Goal: Task Accomplishment & Management: Use online tool/utility

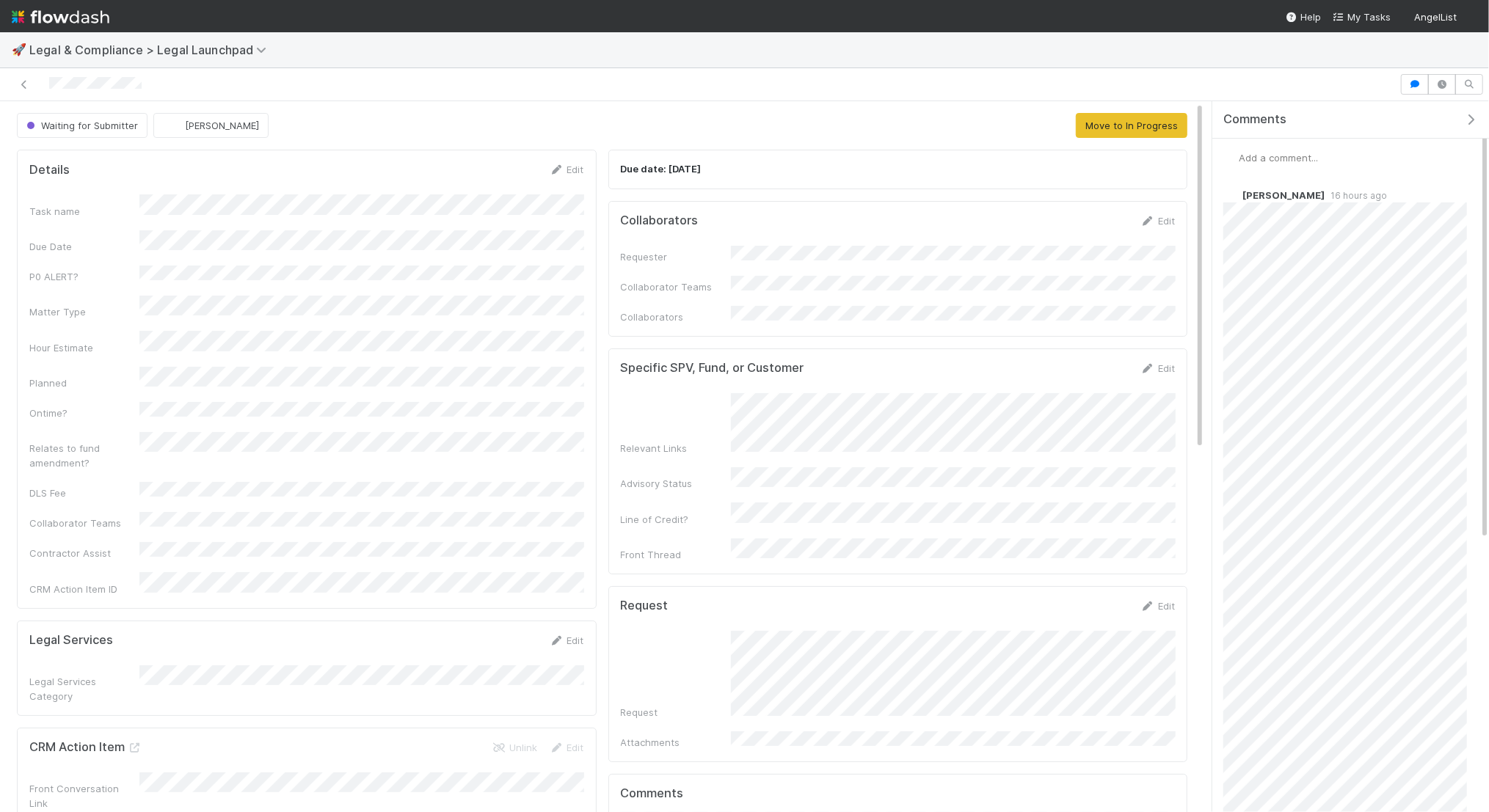
click at [1263, 152] on span "Add a comment..." at bounding box center [1278, 158] width 79 height 12
click at [1359, 272] on span "Scarlett Grabowska" at bounding box center [1377, 274] width 74 height 12
click at [1278, 383] on button "Add Comment" at bounding box center [1278, 383] width 85 height 25
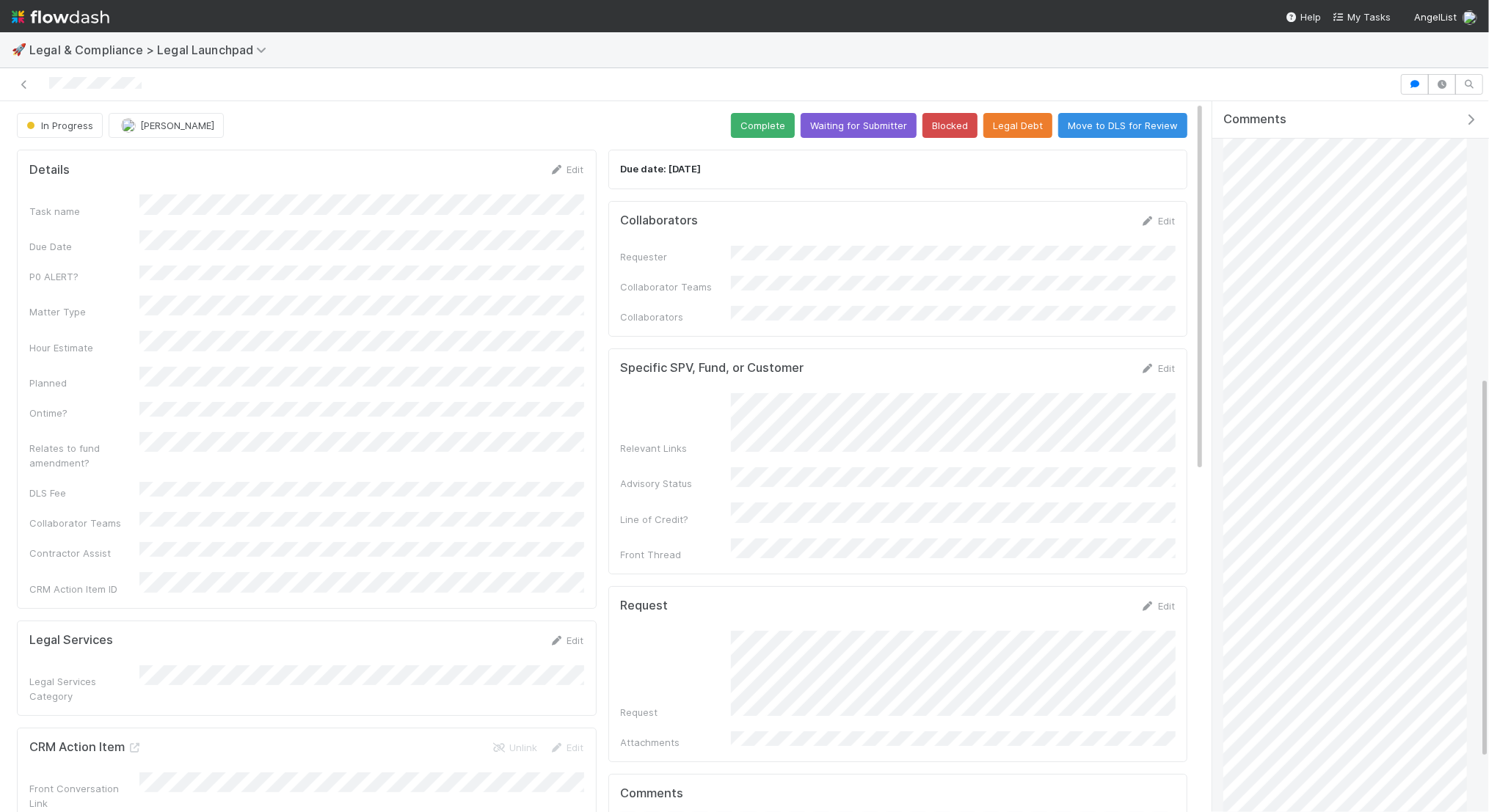
scroll to position [511, 0]
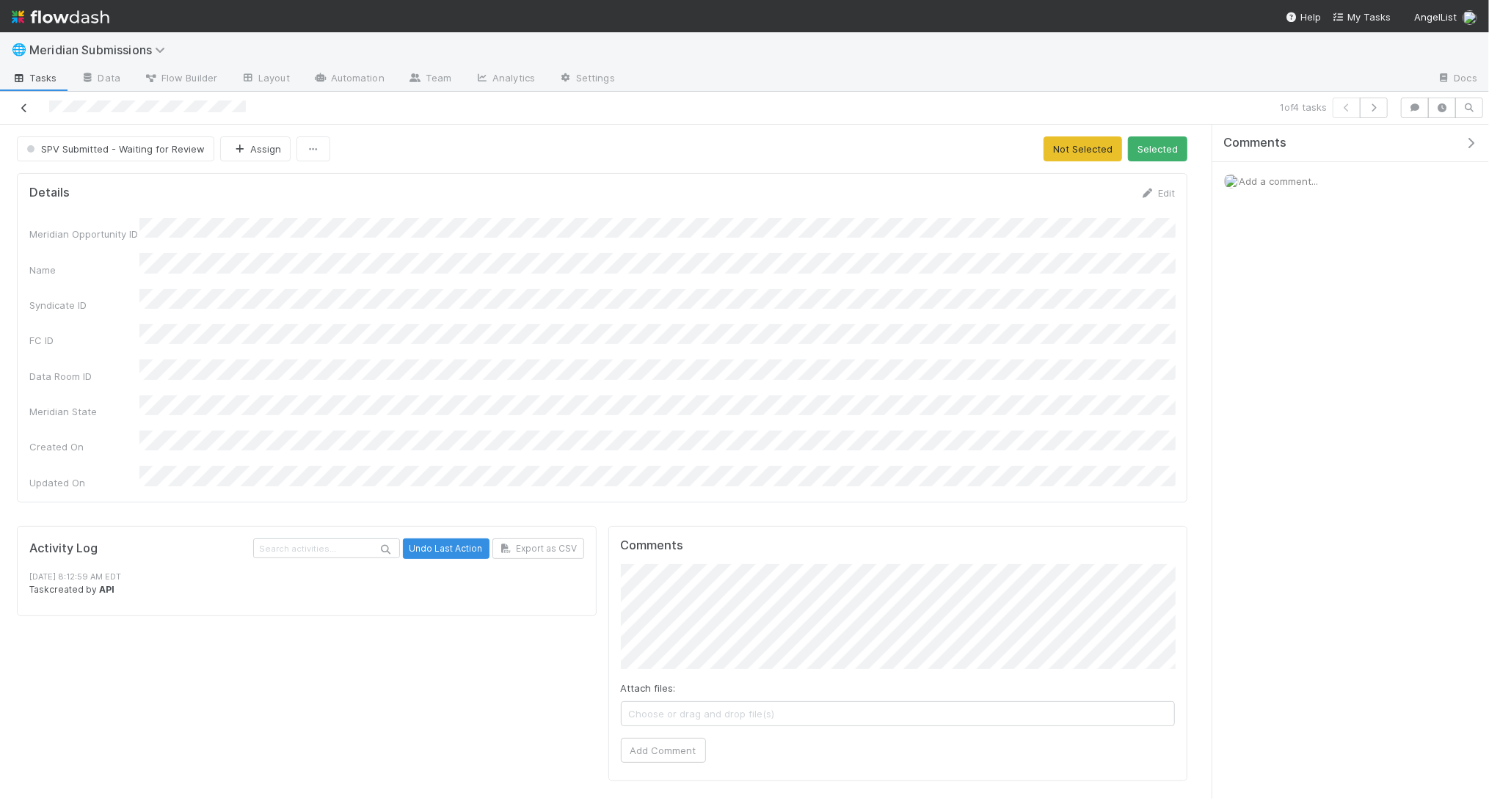
click at [24, 113] on link at bounding box center [24, 107] width 15 height 15
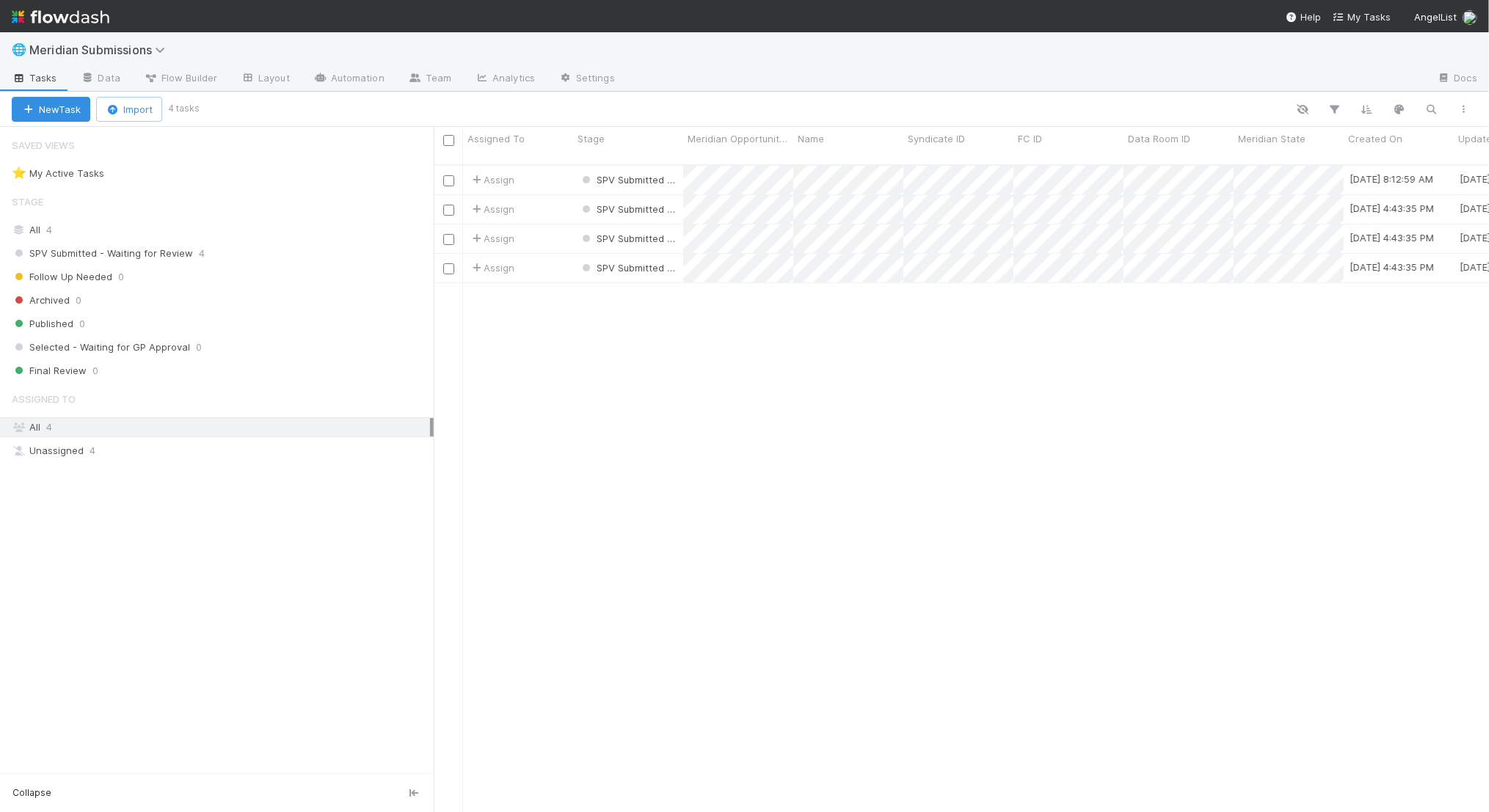
scroll to position [660, 1055]
drag, startPoint x: 742, startPoint y: 144, endPoint x: 1322, endPoint y: 144, distance: 580.0
click at [1322, 144] on div "Assigned To Stage Meridian Opportunity ID Name Syndicate ID FC ID Data Room ID …" at bounding box center [1053, 146] width 1241 height 37
drag, startPoint x: 778, startPoint y: 137, endPoint x: 1329, endPoint y: 136, distance: 551.0
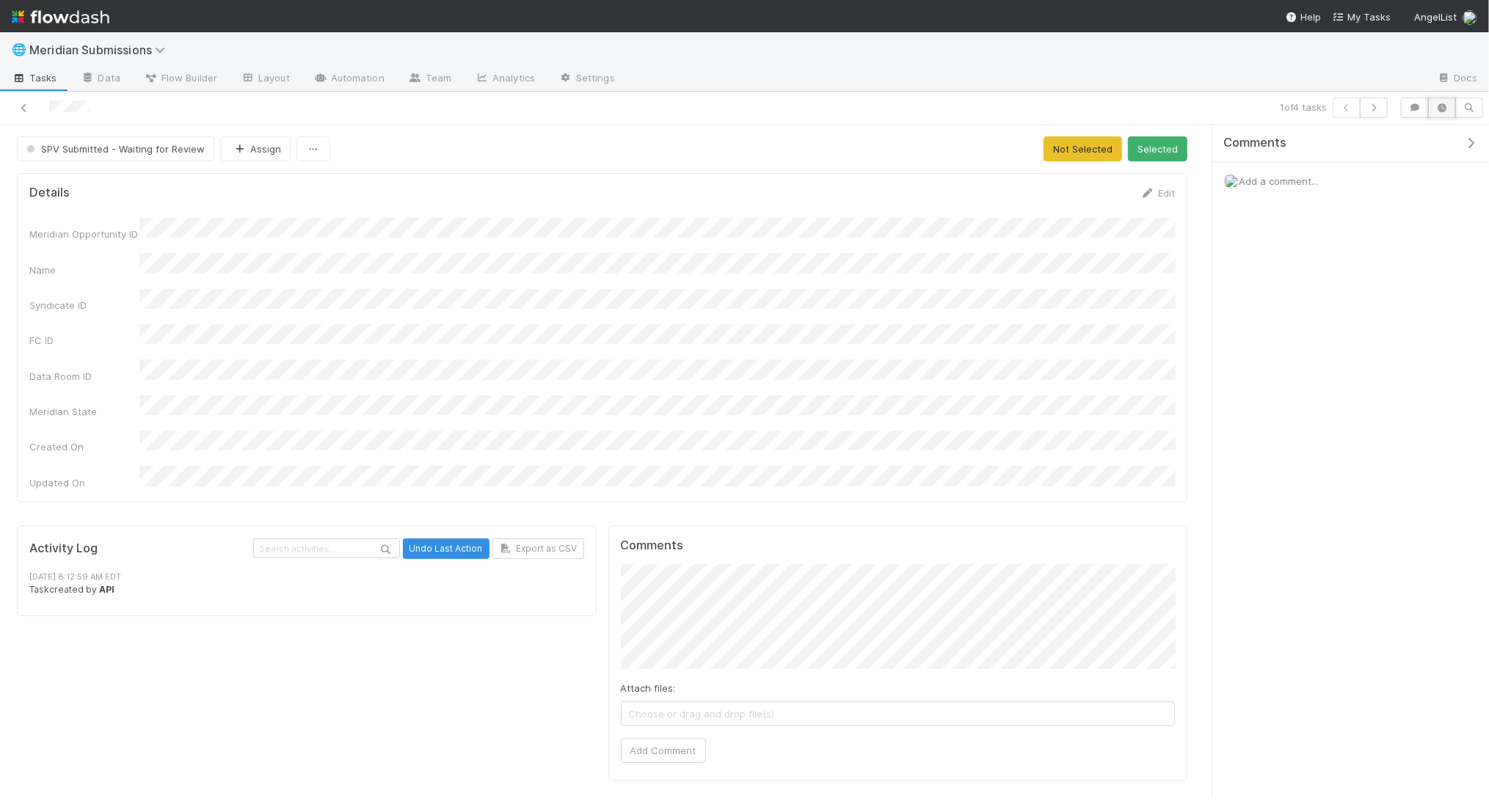
click at [1442, 103] on icon "button" at bounding box center [1442, 107] width 15 height 9
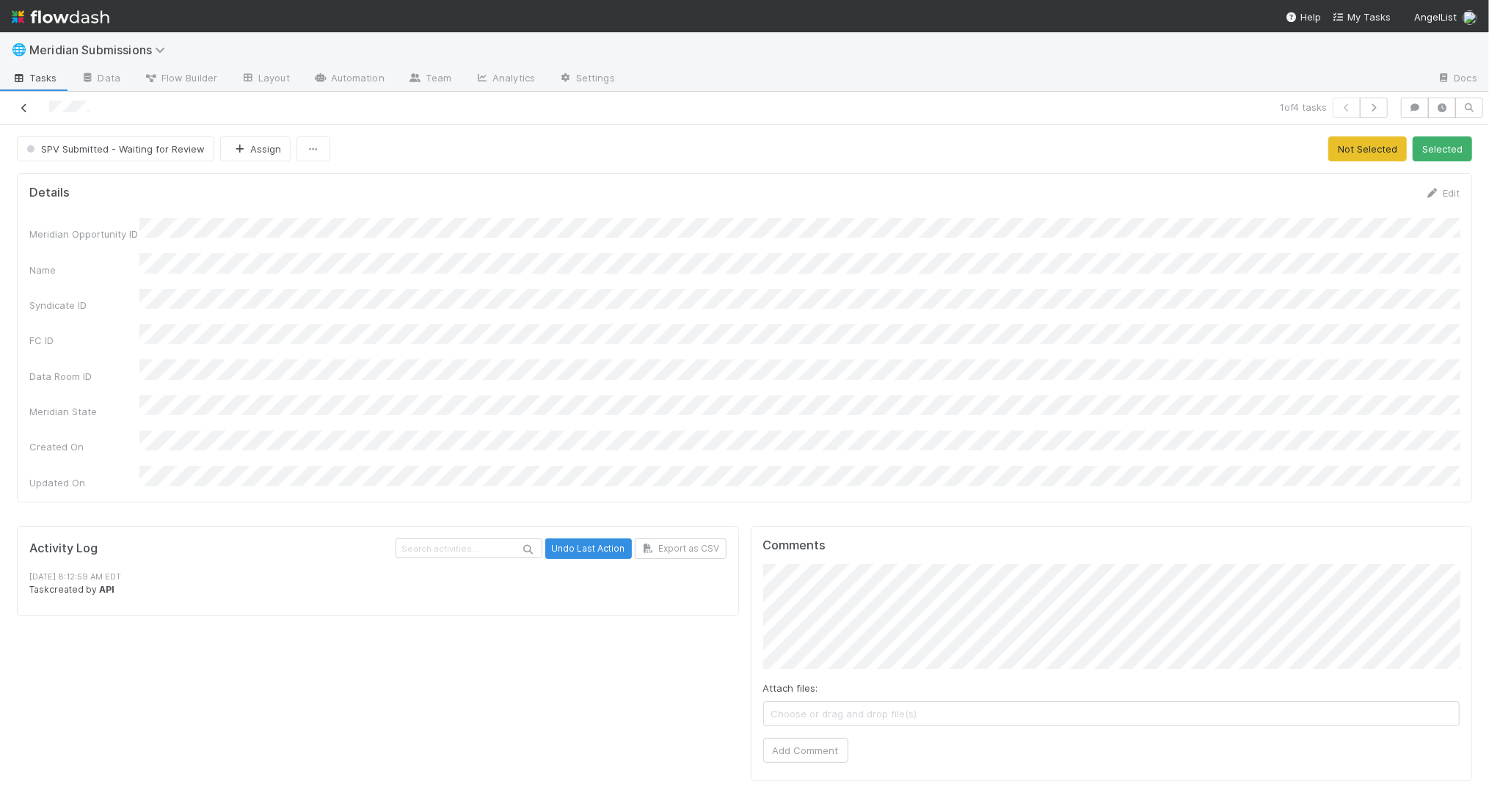
click at [22, 103] on icon at bounding box center [24, 108] width 15 height 10
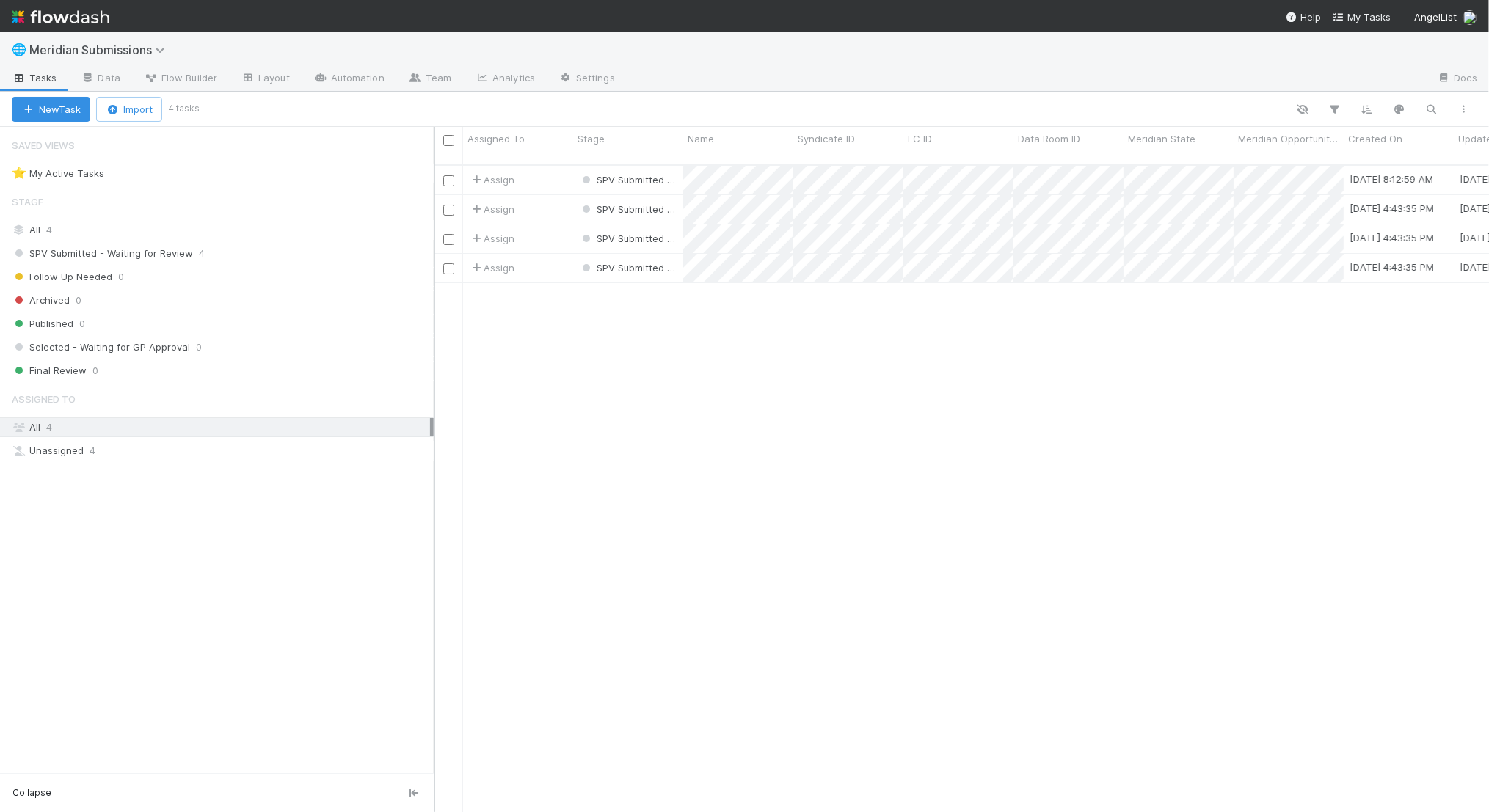
scroll to position [660, 1055]
click at [107, 81] on link "Data" at bounding box center [101, 80] width 63 height 24
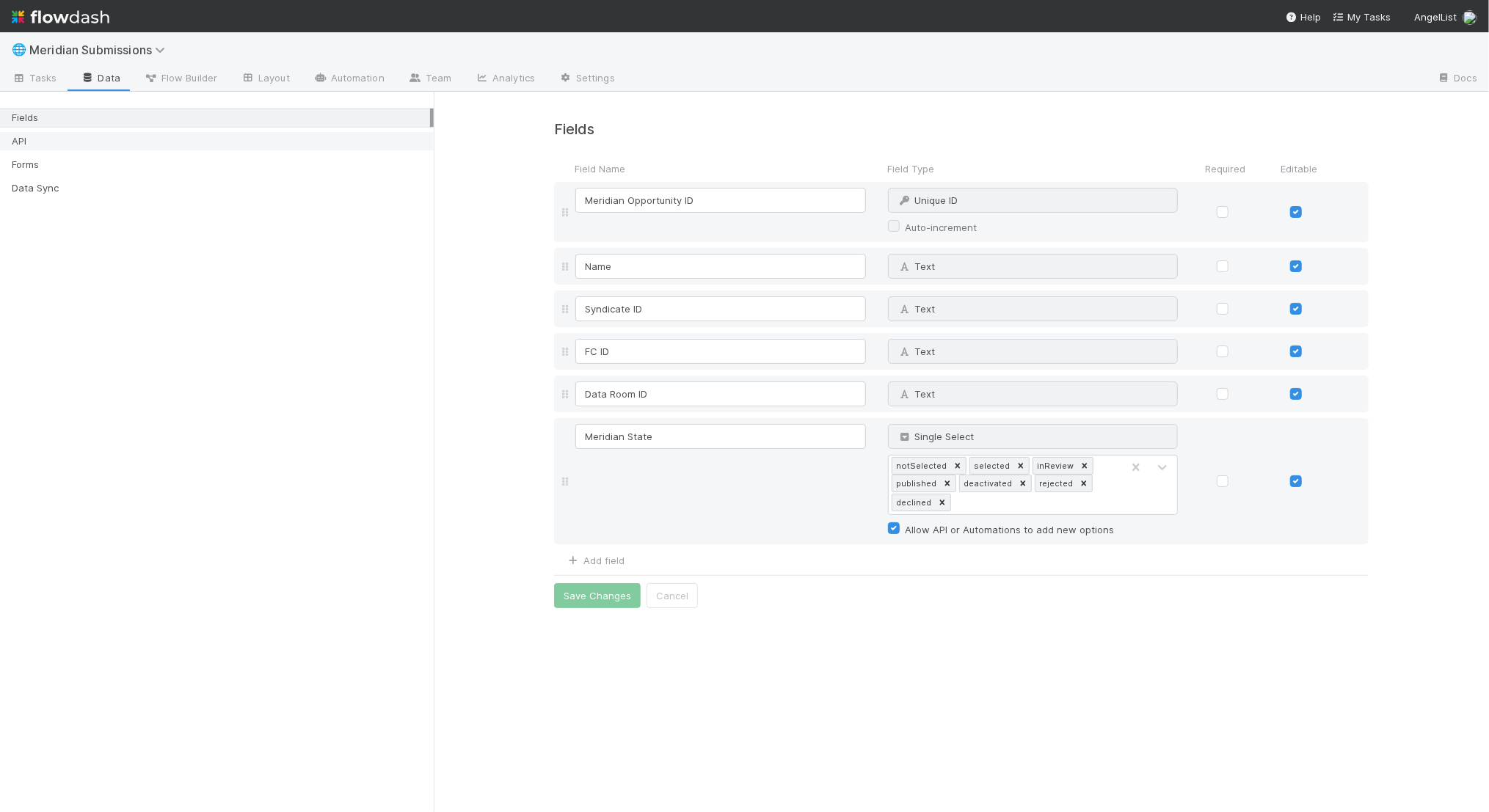
click at [111, 148] on div "API" at bounding box center [221, 141] width 418 height 19
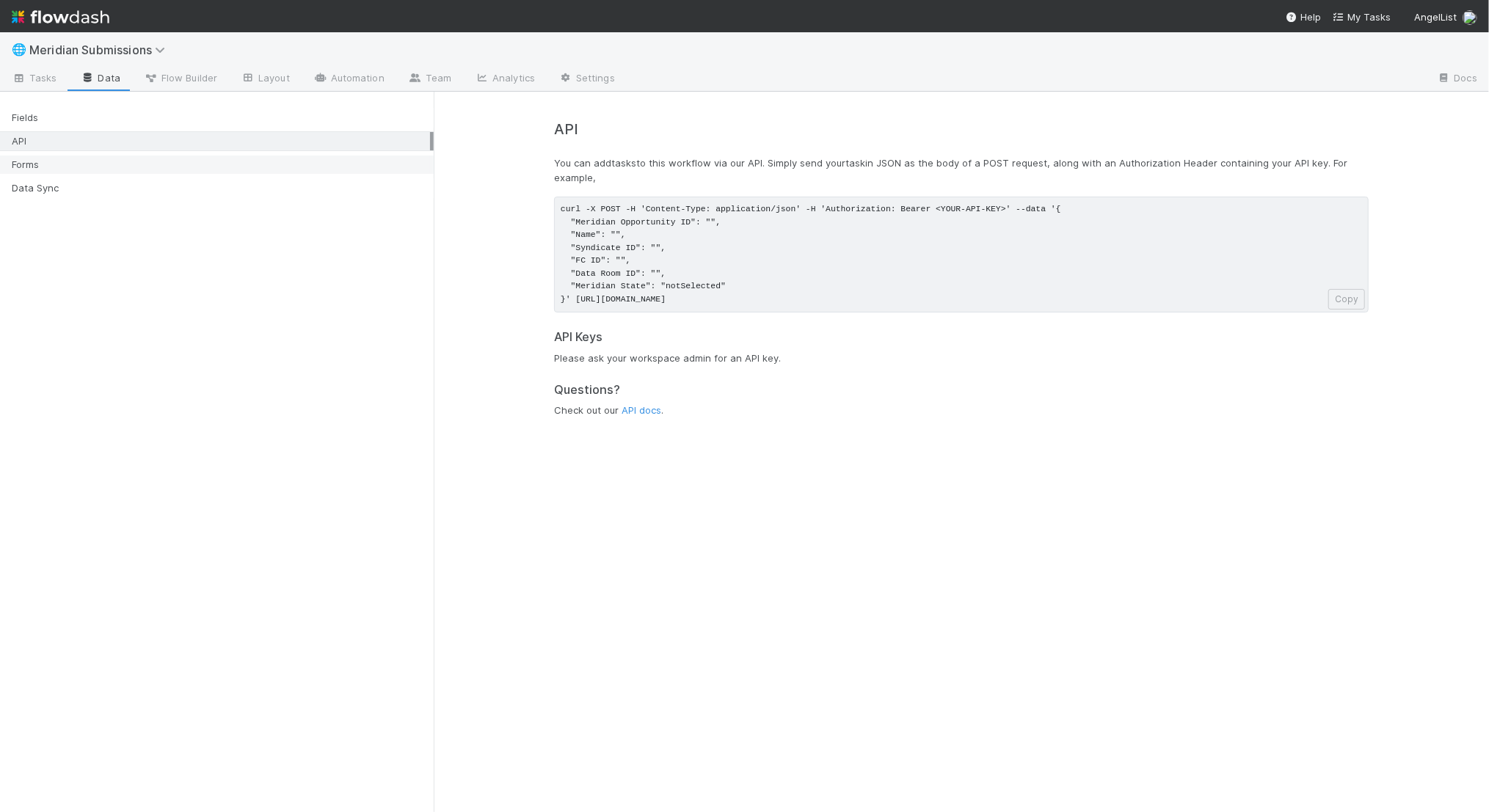
click at [111, 168] on div "Forms" at bounding box center [221, 165] width 418 height 19
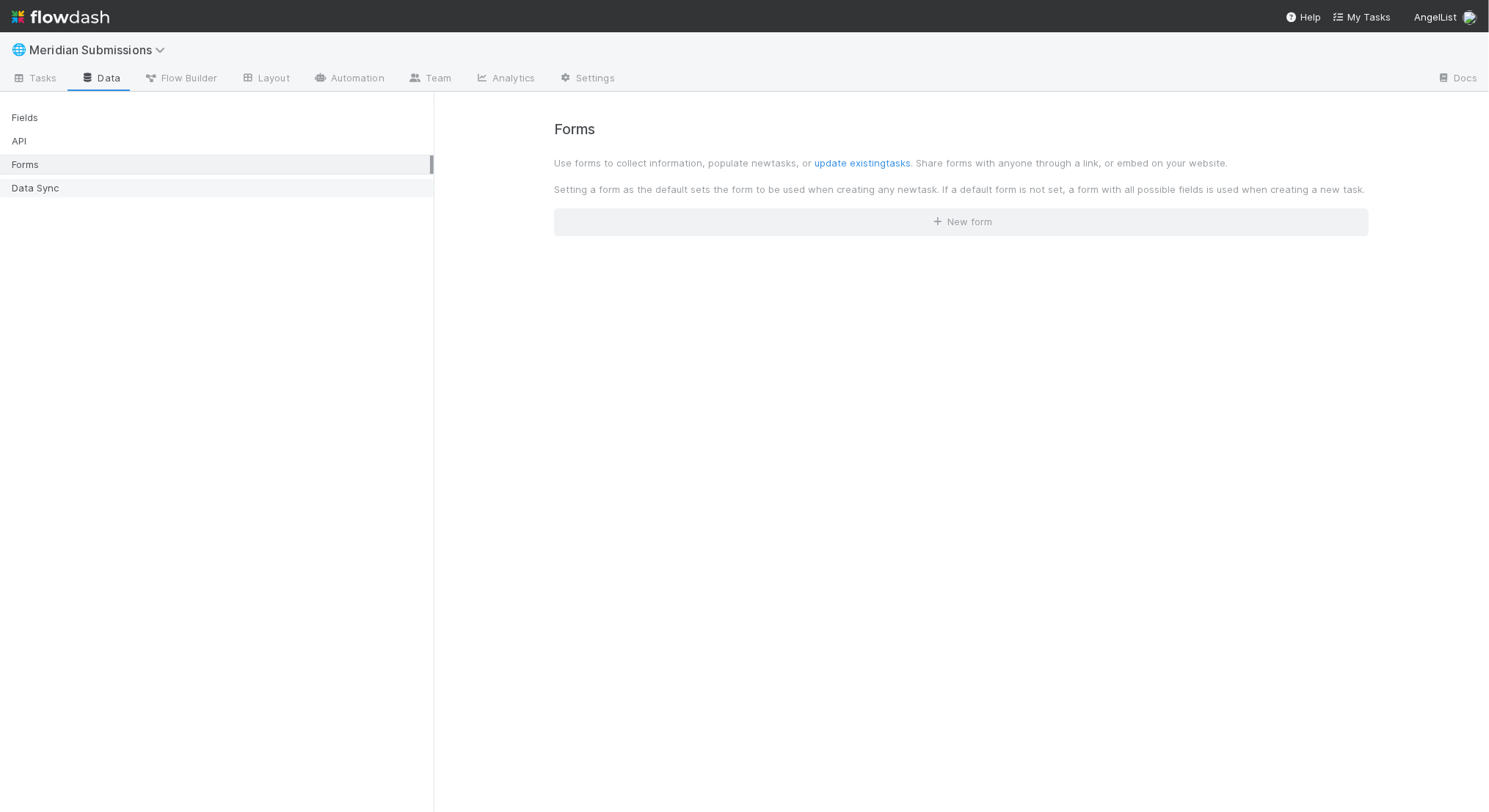
click at [115, 179] on div "Data Sync" at bounding box center [221, 188] width 418 height 19
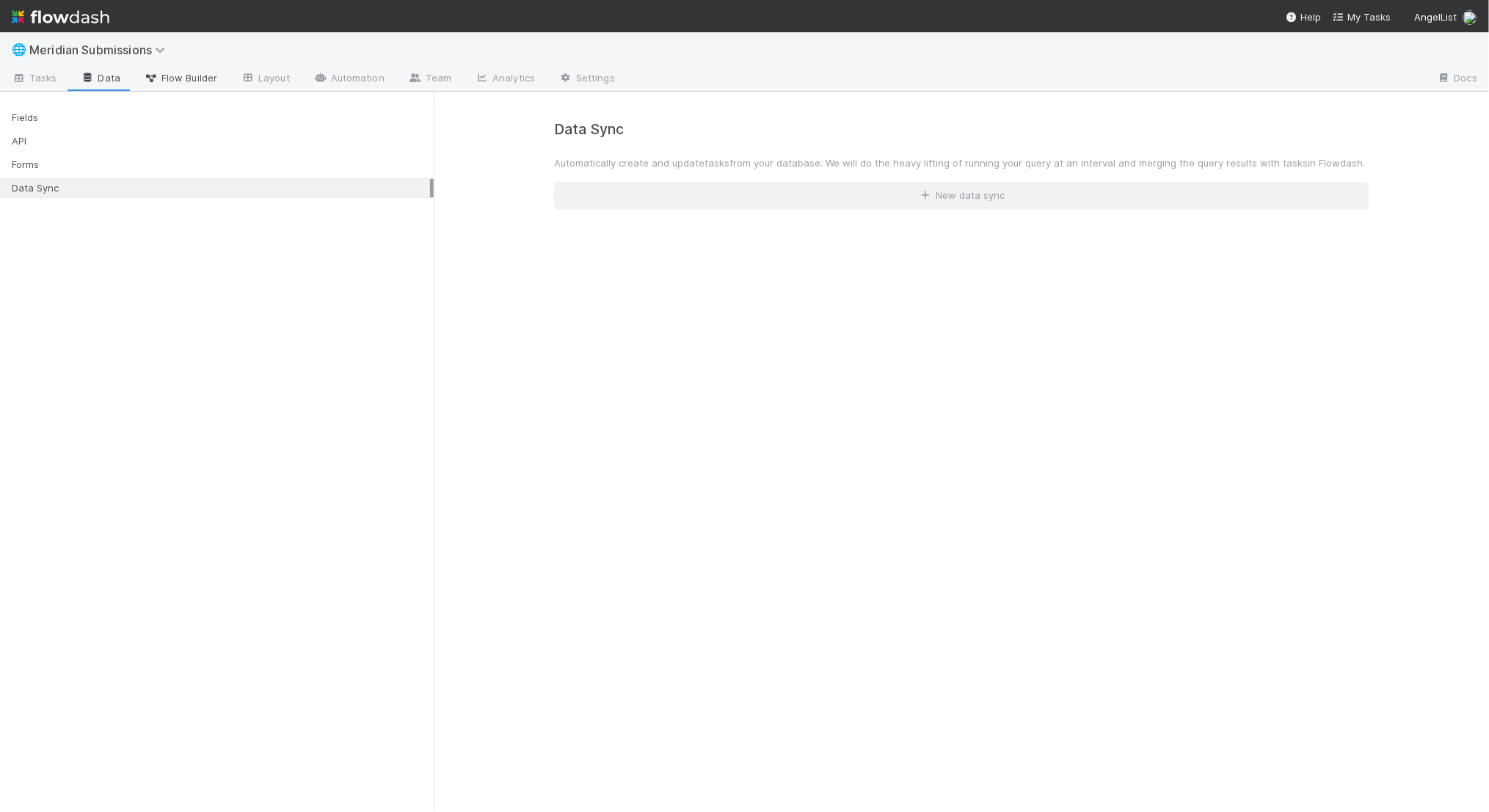
click at [172, 69] on link "Flow Builder" at bounding box center [180, 80] width 97 height 24
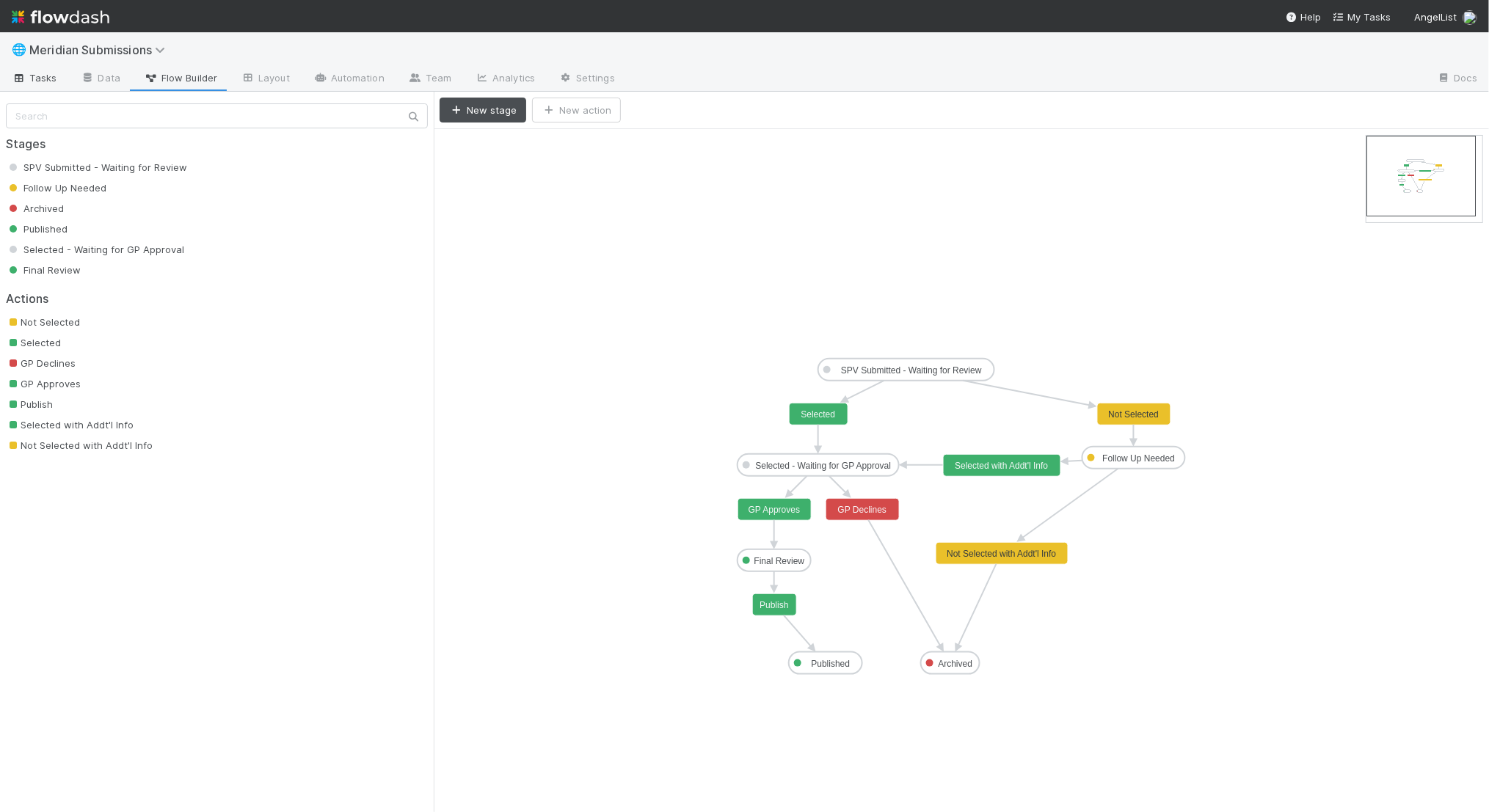
click at [31, 73] on span "Tasks" at bounding box center [34, 77] width 45 height 15
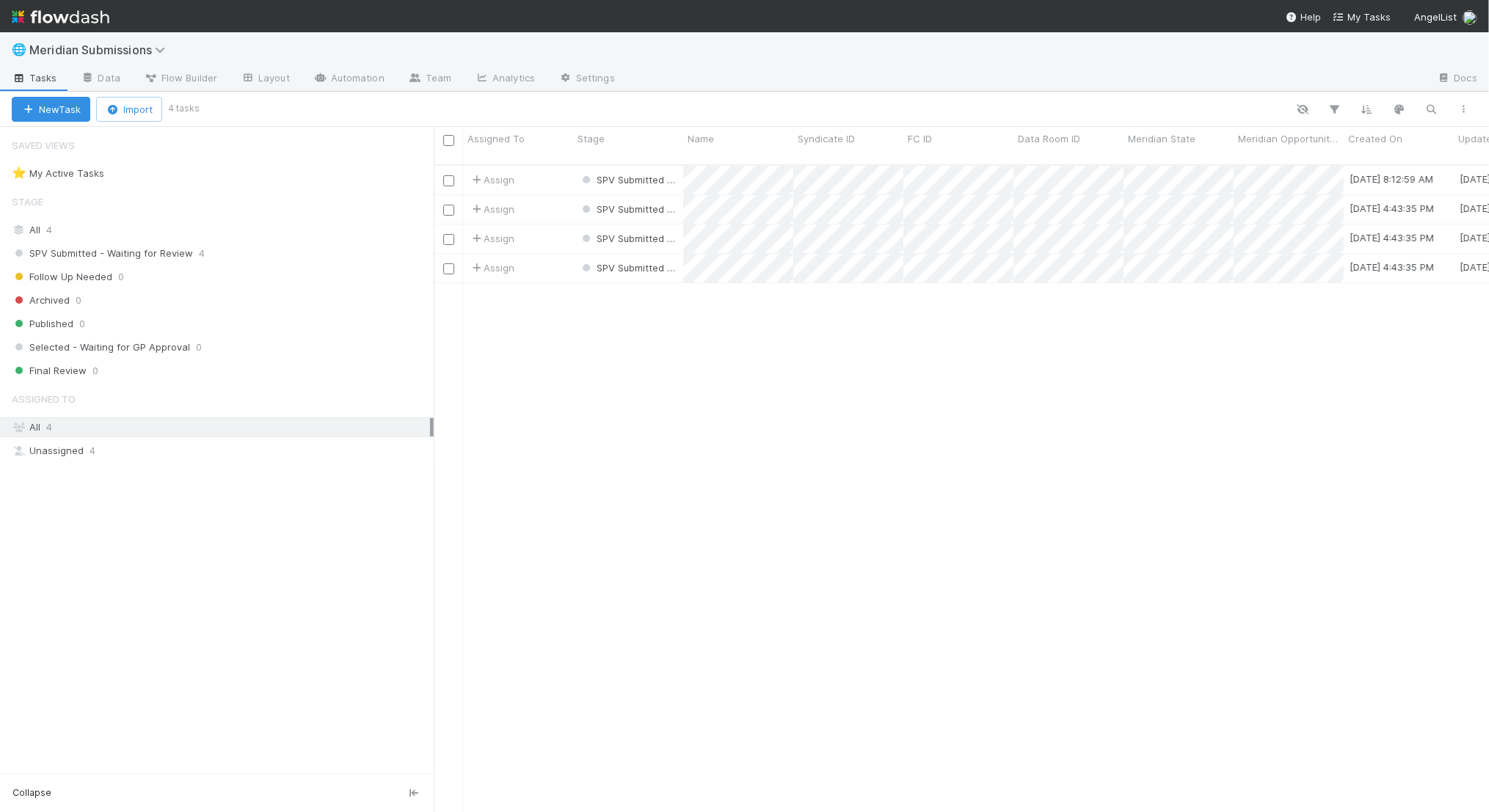
scroll to position [660, 1055]
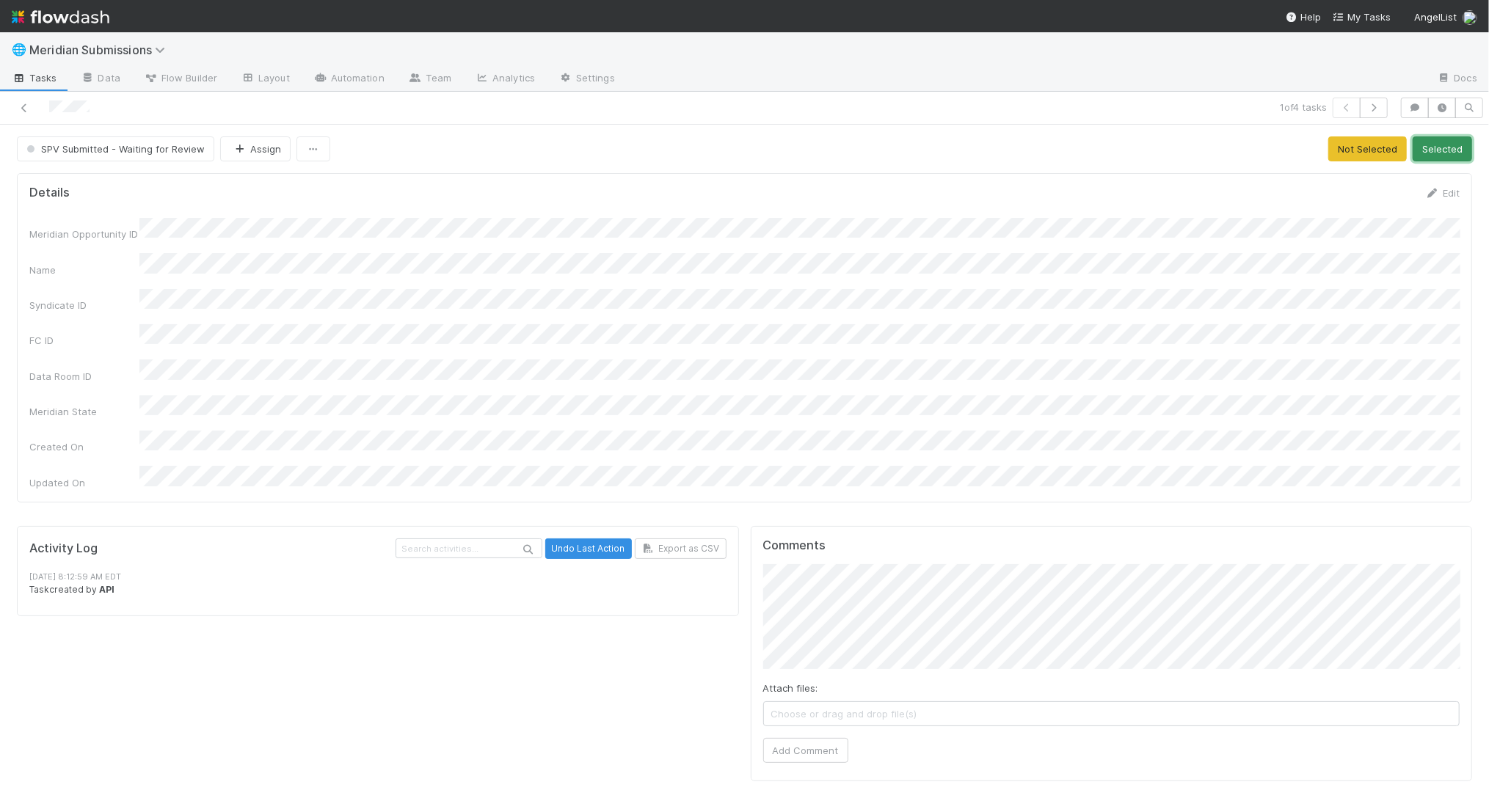
click at [1460, 153] on button "Selected" at bounding box center [1443, 149] width 59 height 25
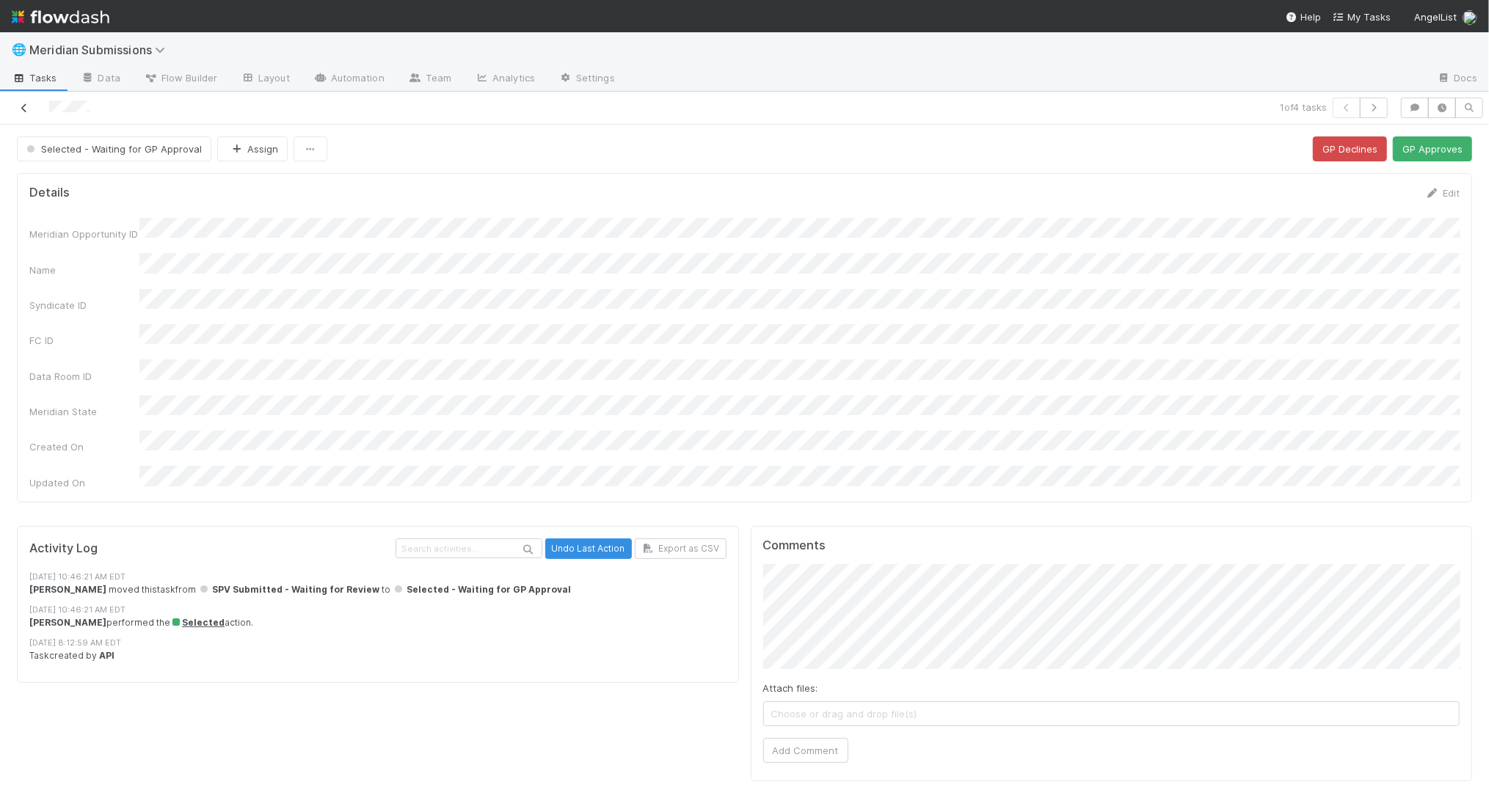
click at [29, 106] on icon at bounding box center [24, 108] width 15 height 10
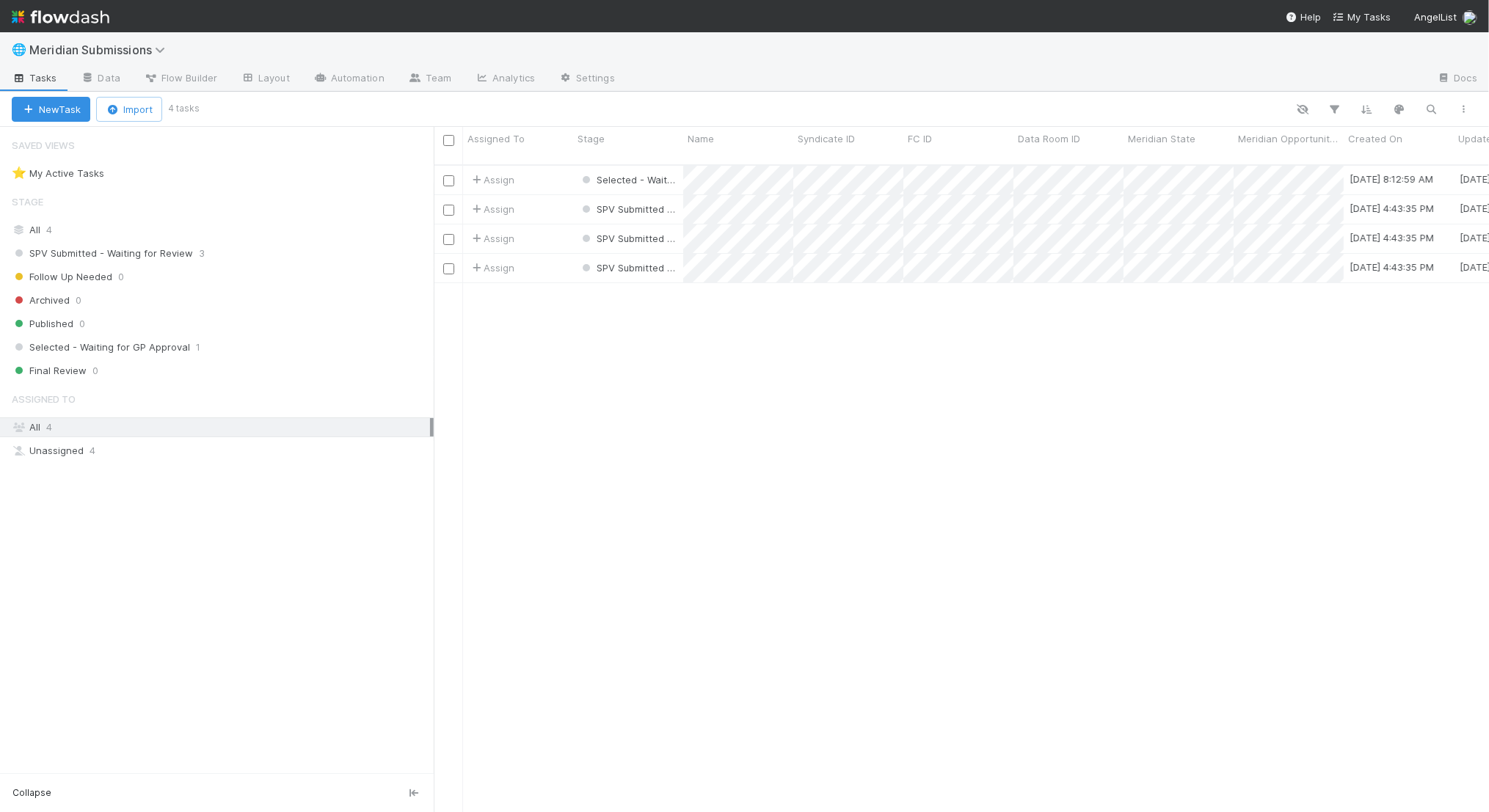
scroll to position [660, 1055]
click at [166, 79] on span "Flow Builder" at bounding box center [180, 77] width 73 height 15
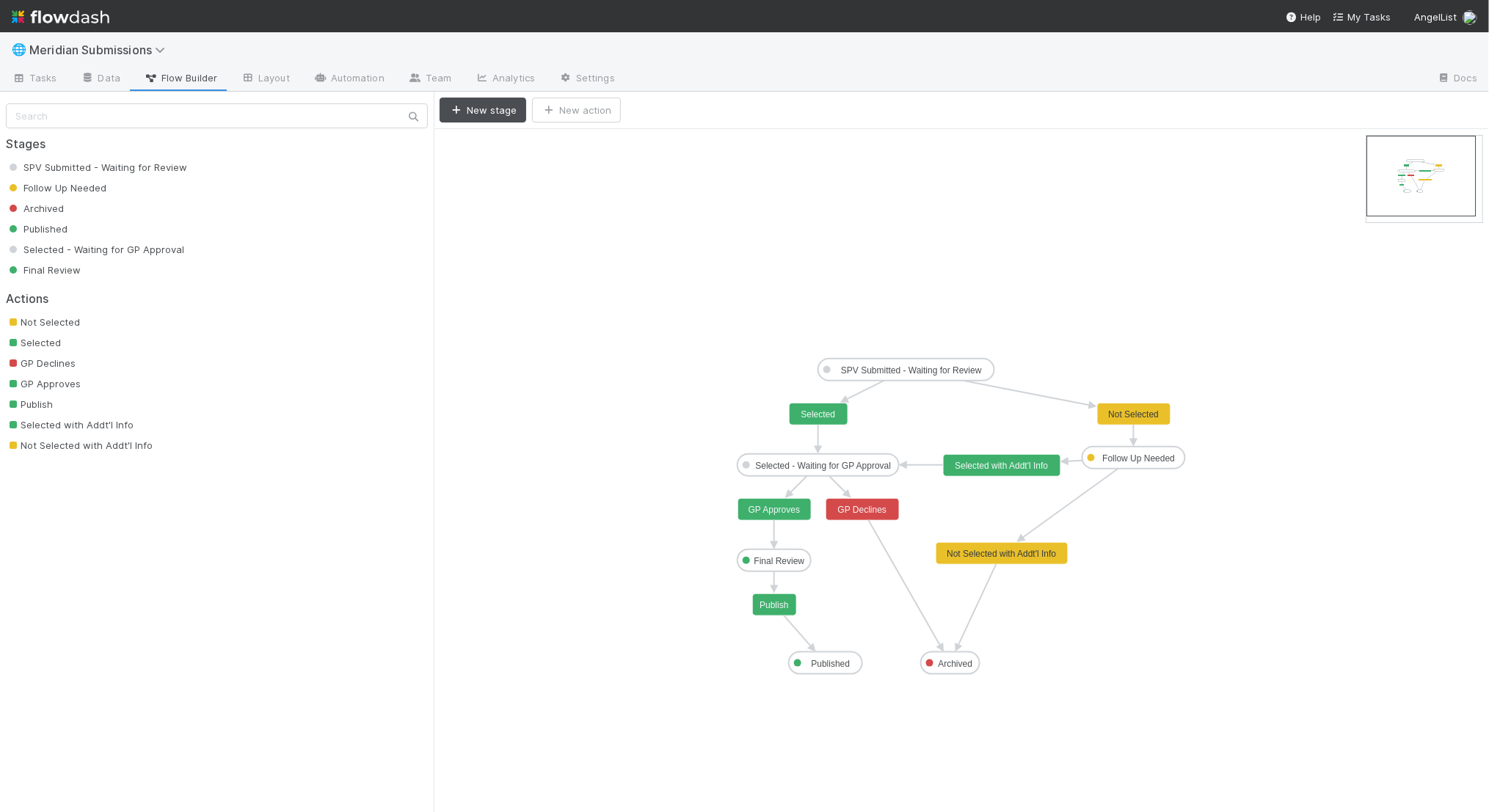
click at [818, 466] on text "Selected - Waiting for GP Approval" at bounding box center [824, 466] width 136 height 10
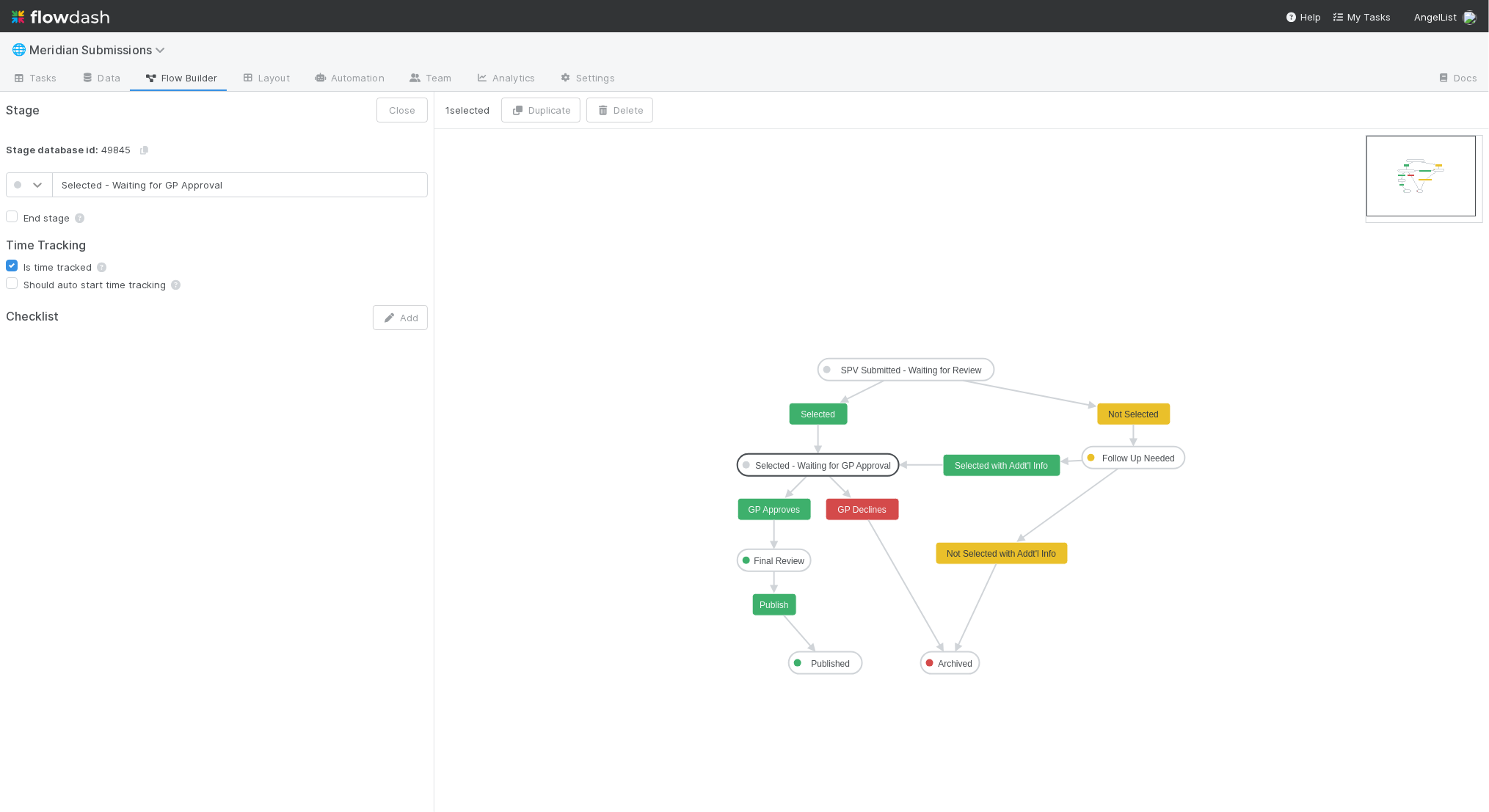
click at [38, 185] on icon at bounding box center [37, 184] width 15 height 15
click at [33, 355] on div at bounding box center [30, 350] width 30 height 15
click at [407, 102] on button "Save" at bounding box center [404, 109] width 47 height 25
click at [45, 79] on span "Tasks" at bounding box center [34, 77] width 45 height 15
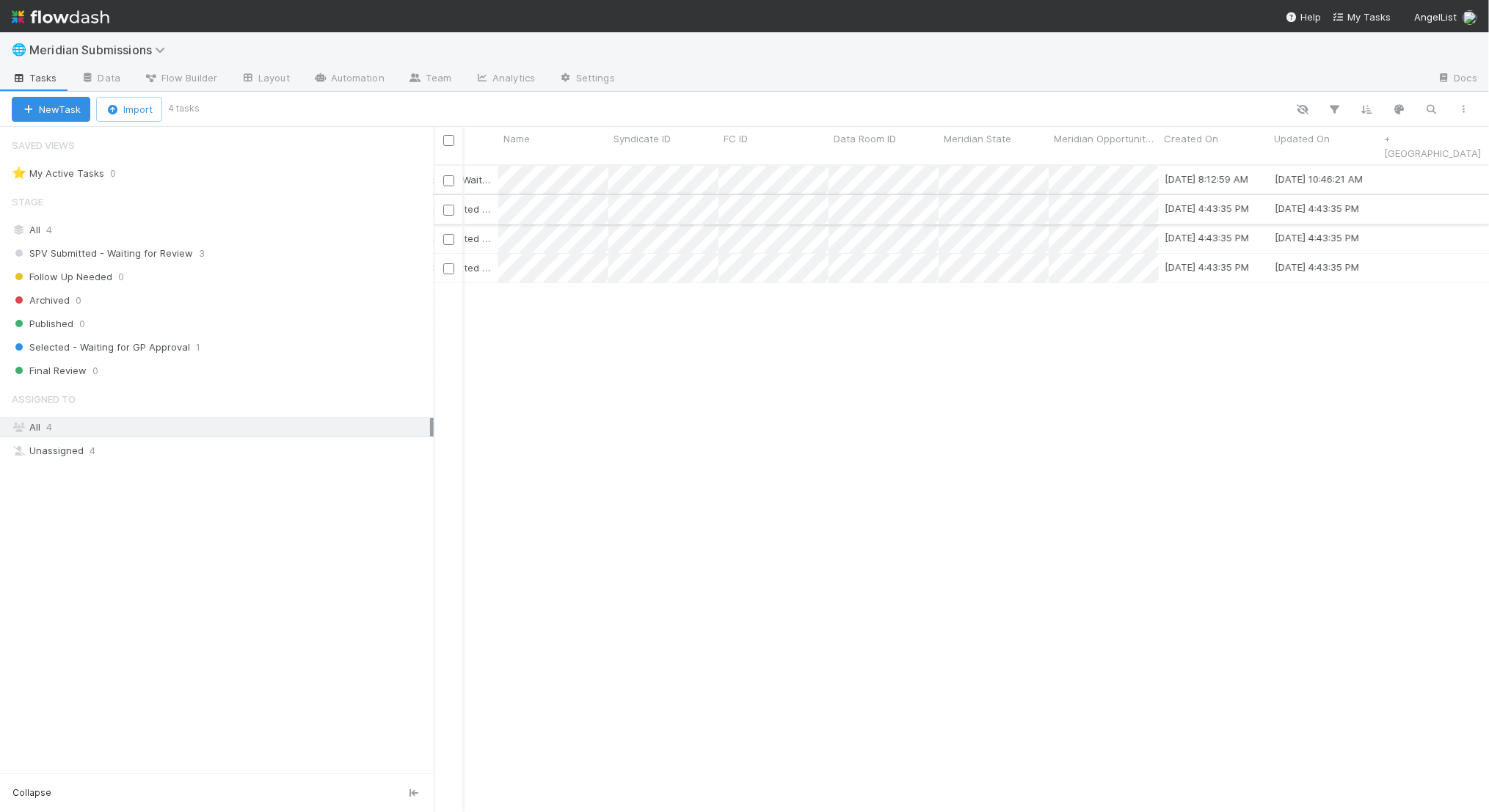
scroll to position [0, 184]
drag, startPoint x: 930, startPoint y: 139, endPoint x: 1175, endPoint y: 125, distance: 245.4
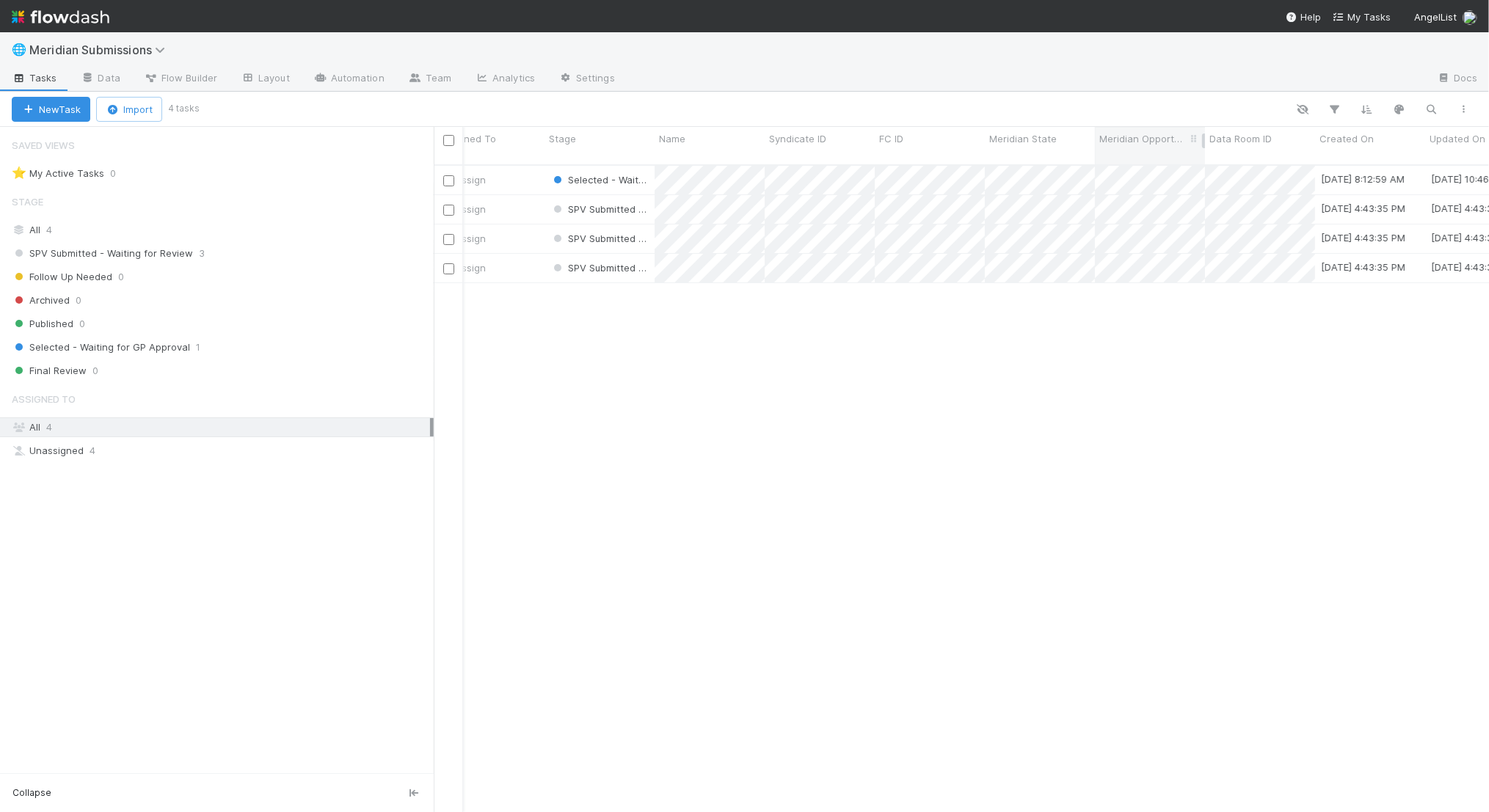
scroll to position [0, 0]
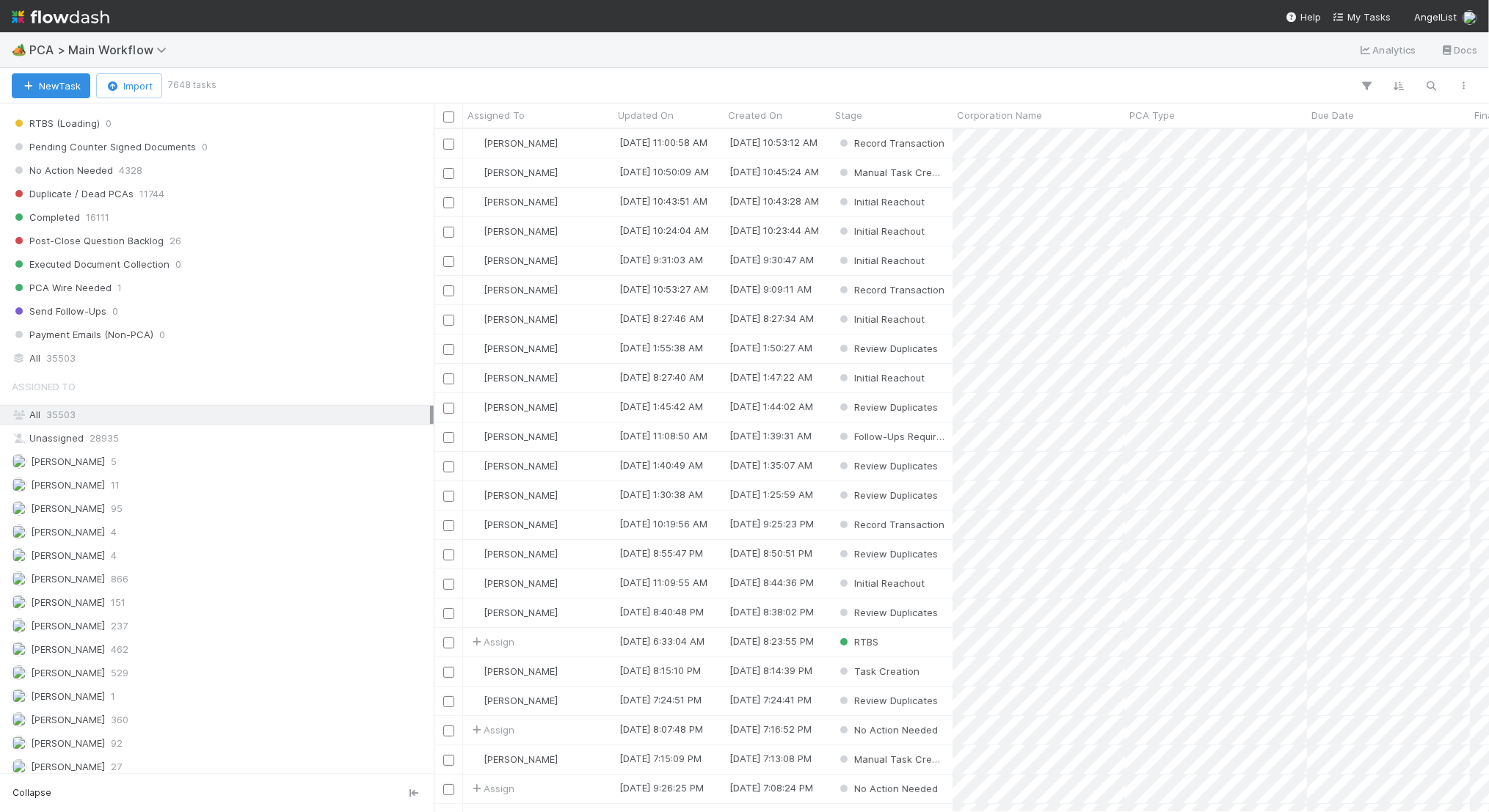
scroll to position [1383, 0]
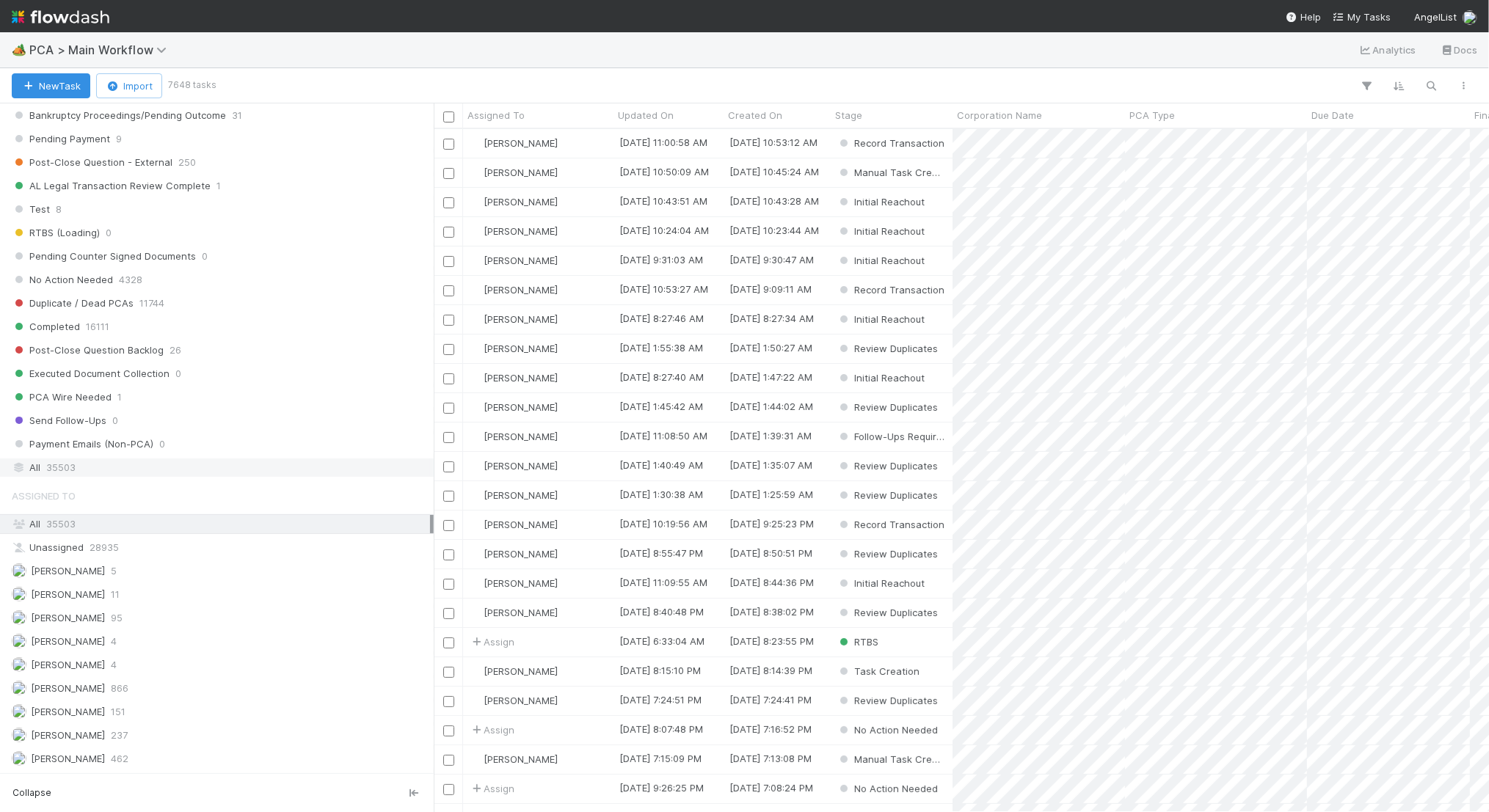
click at [208, 458] on div "All 35503" at bounding box center [221, 467] width 418 height 19
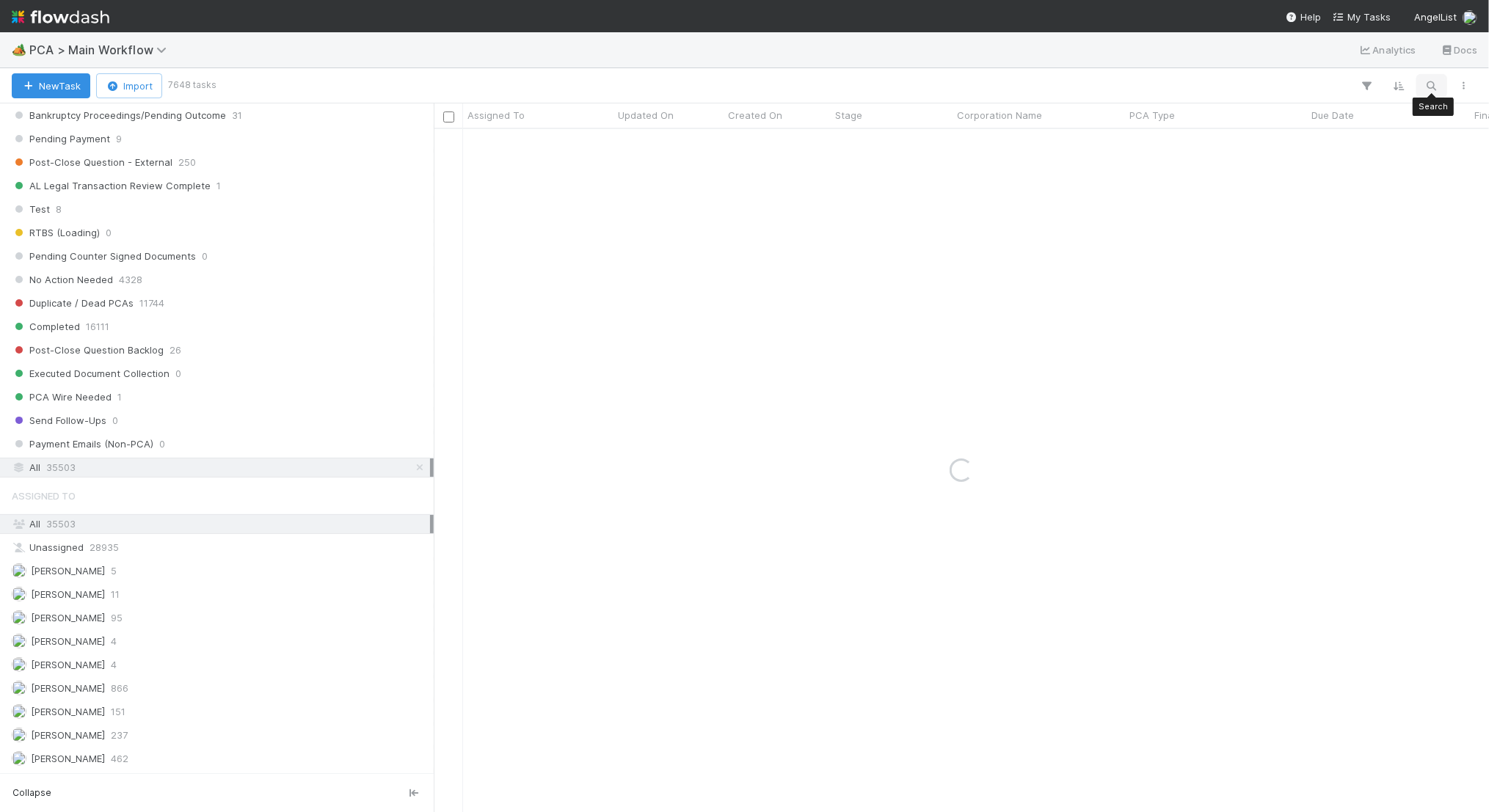
click at [1433, 80] on icon "button" at bounding box center [1432, 85] width 15 height 13
click at [1361, 68] on input "dx" at bounding box center [1356, 62] width 147 height 18
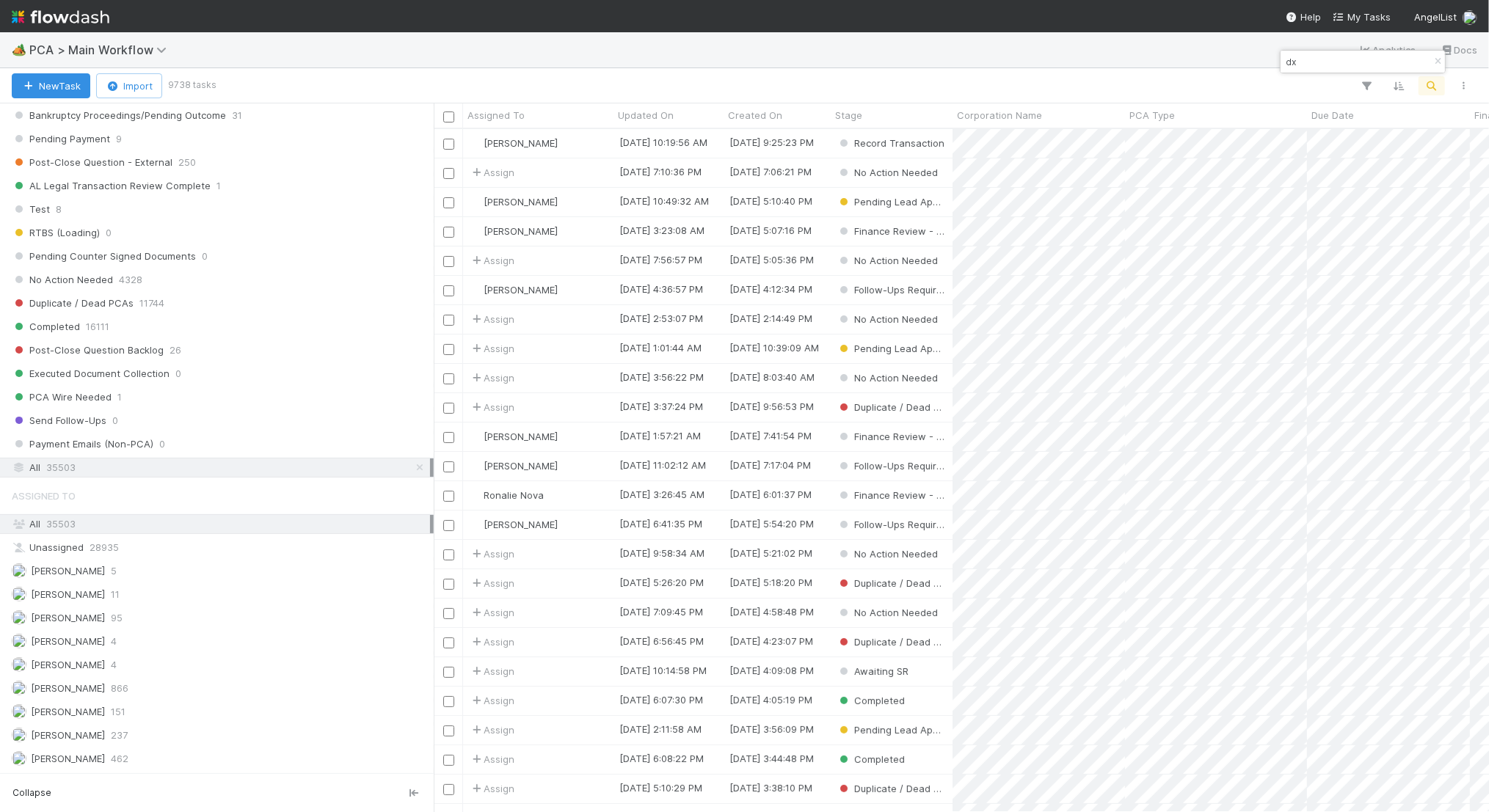
scroll to position [683, 1055]
click at [1358, 68] on input "dx" at bounding box center [1356, 62] width 147 height 18
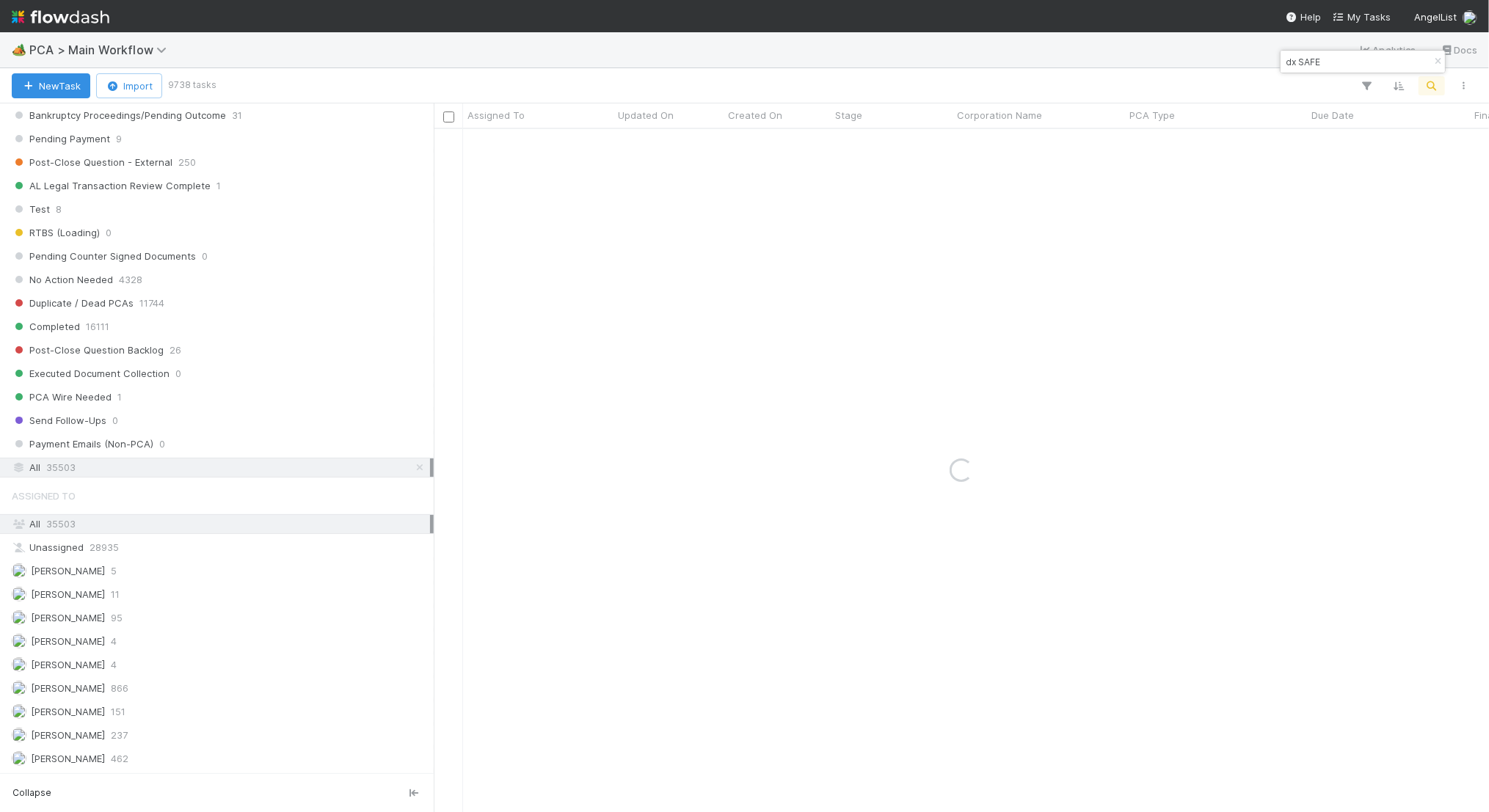
type input "dx SAFE"
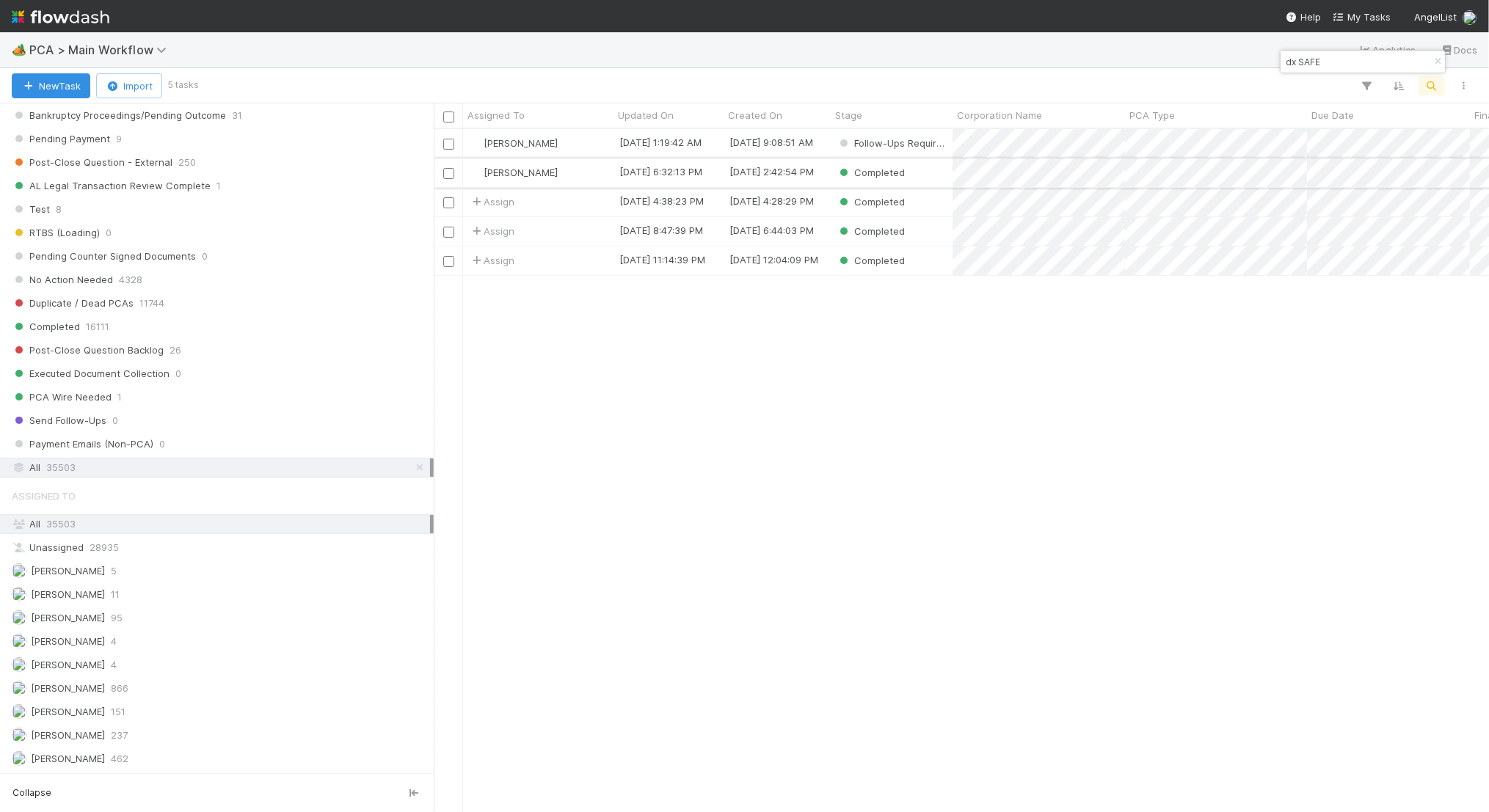
click at [934, 183] on div "Completed" at bounding box center [892, 172] width 122 height 29
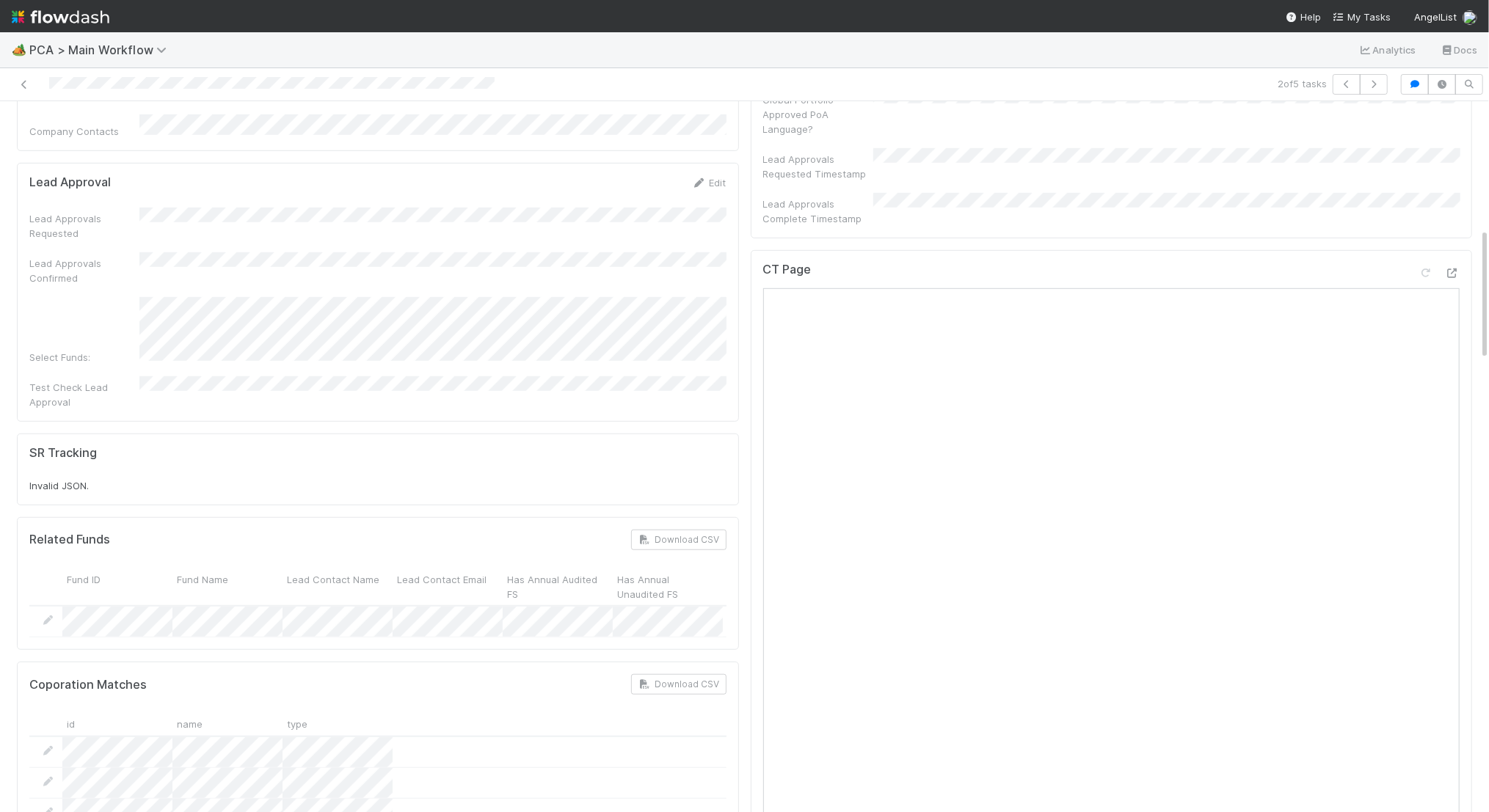
scroll to position [873, 0]
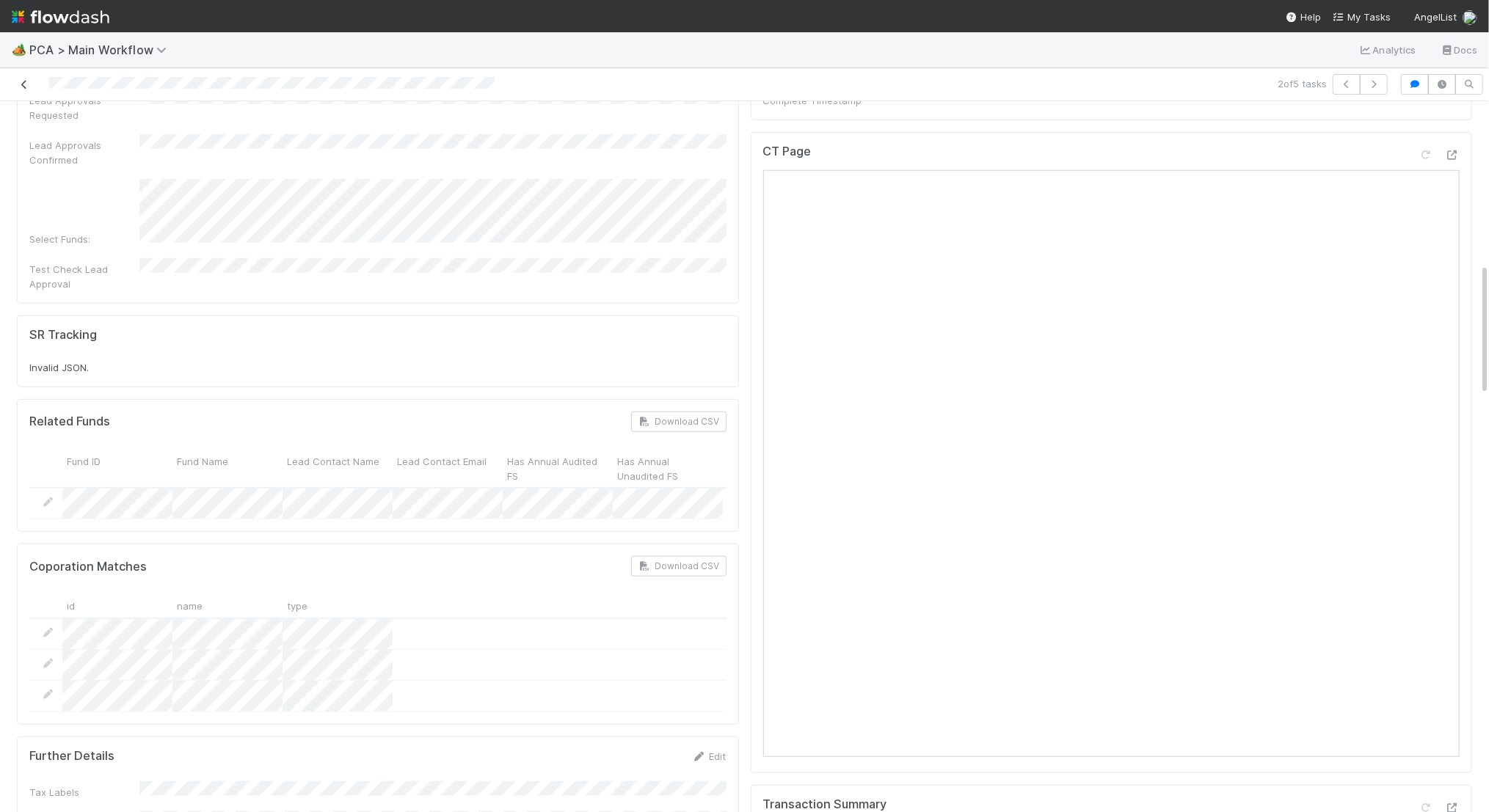
click at [25, 82] on icon at bounding box center [24, 85] width 15 height 10
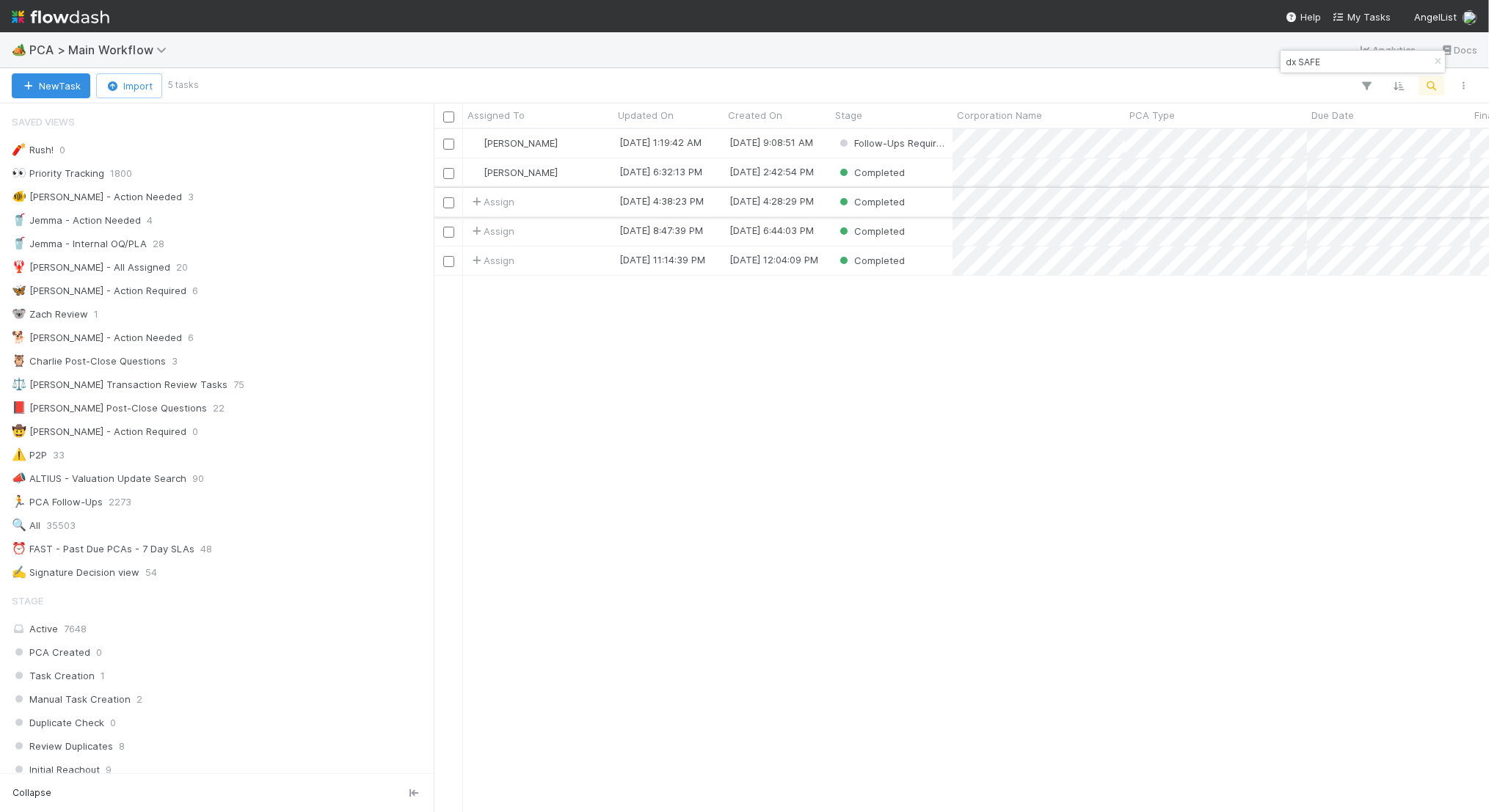
click at [563, 199] on div "Assign" at bounding box center [538, 202] width 151 height 29
